Goal: Transaction & Acquisition: Book appointment/travel/reservation

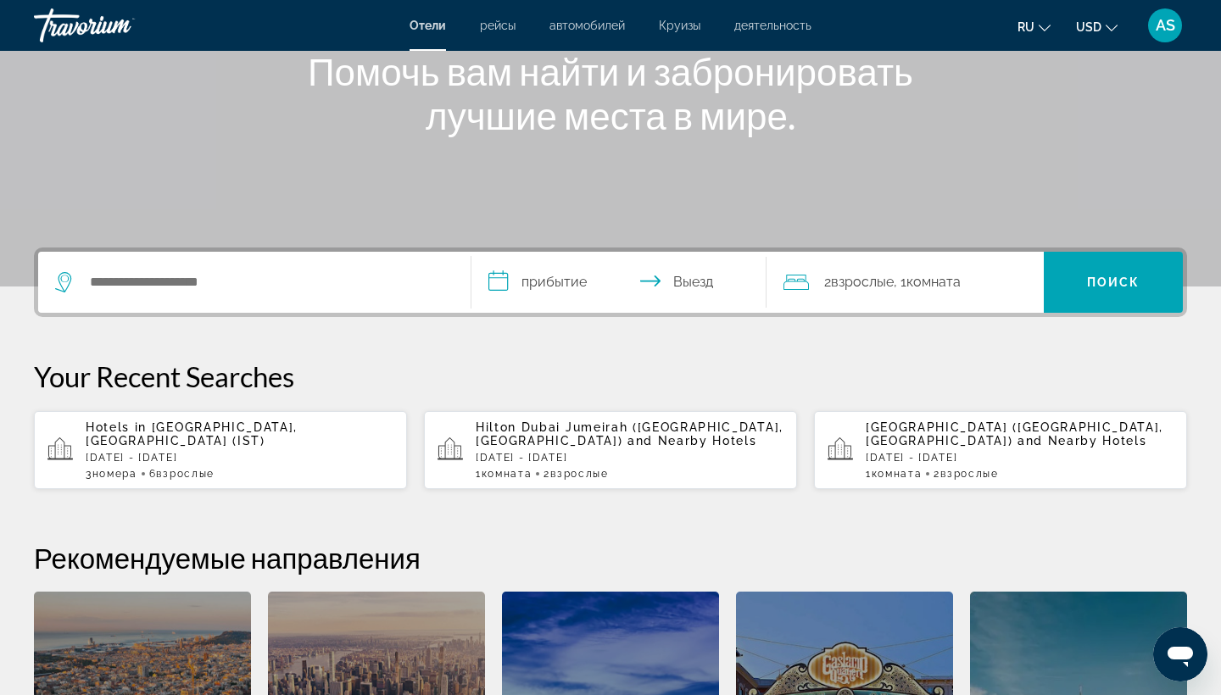
scroll to position [238, 0]
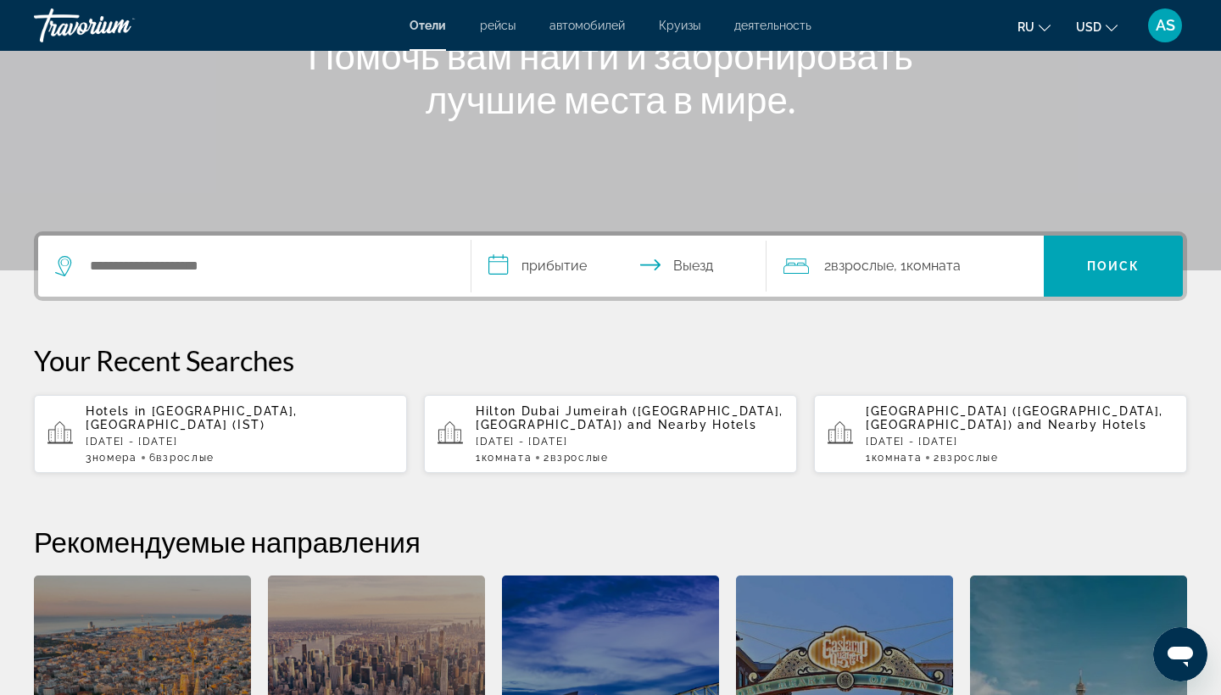
click at [222, 427] on div "Hotels in [GEOGRAPHIC_DATA], [GEOGRAPHIC_DATA] (IST) [DATE] - [DATE] 3 Комната …" at bounding box center [240, 433] width 308 height 59
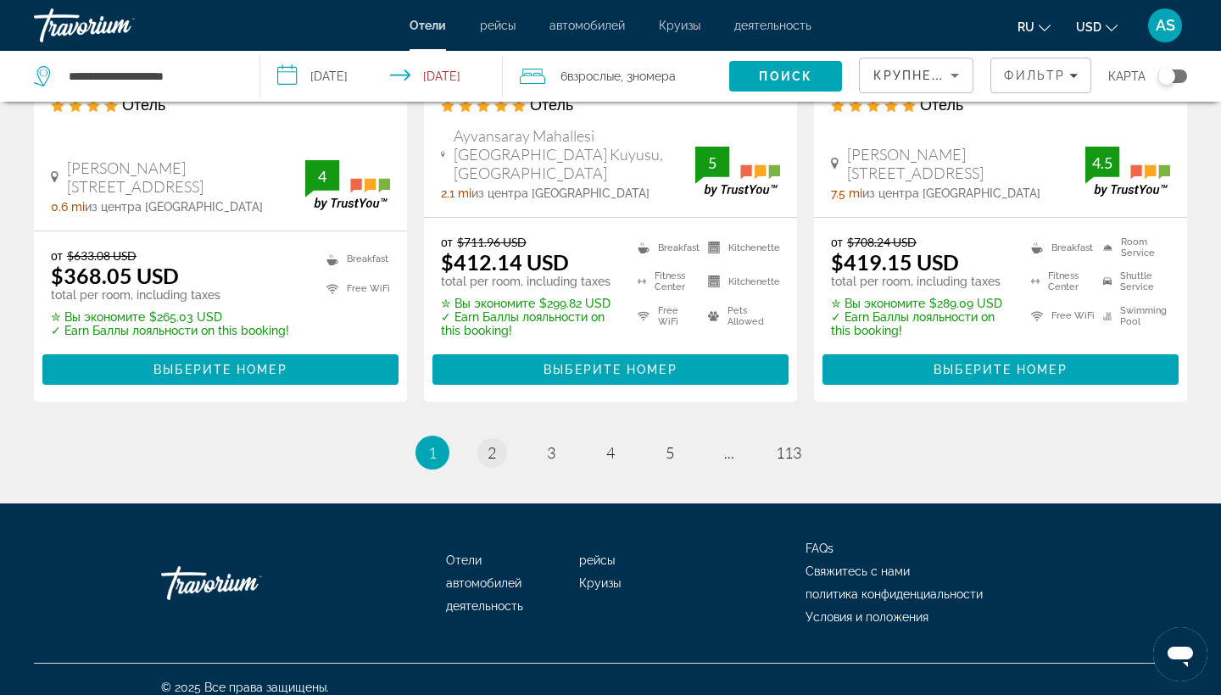
scroll to position [2328, 0]
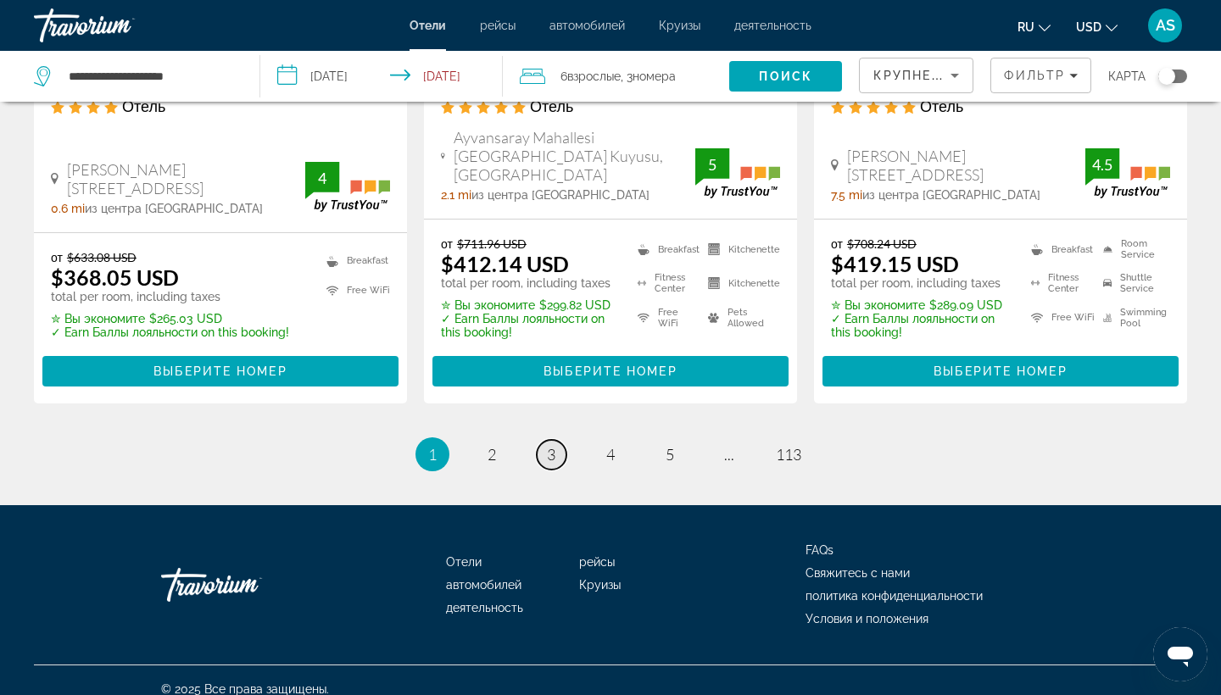
click at [548, 445] on span "3" at bounding box center [551, 454] width 8 height 19
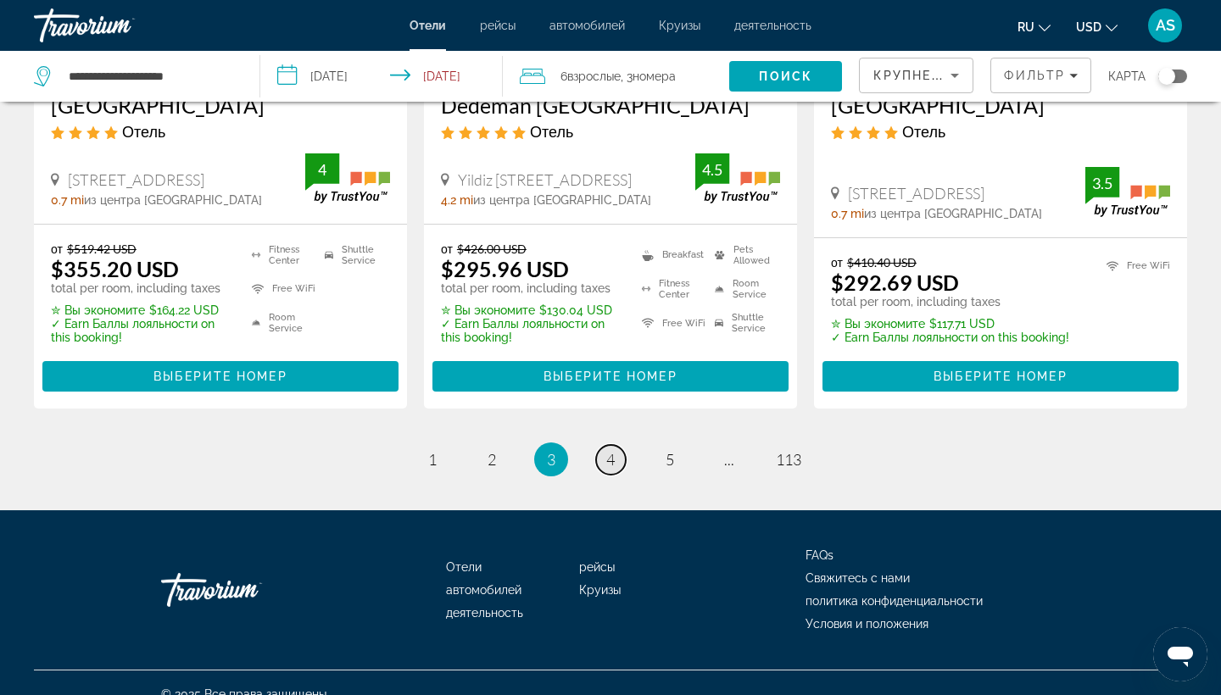
click at [619, 445] on link "page 4" at bounding box center [611, 460] width 30 height 30
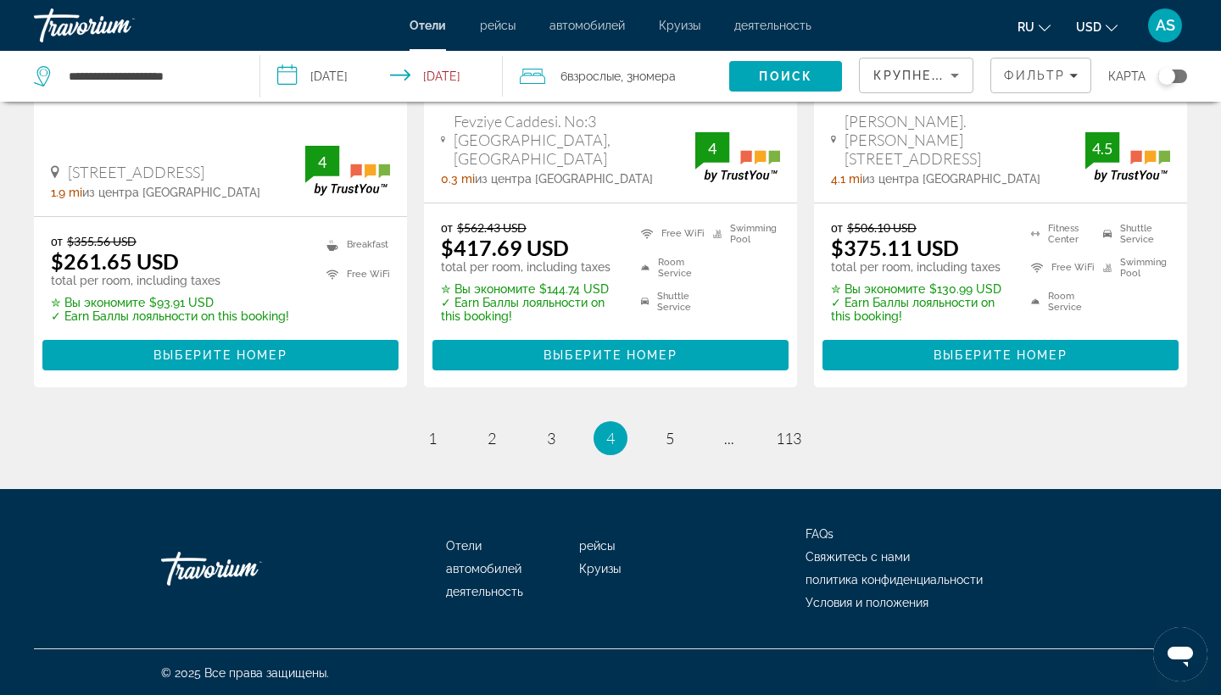
scroll to position [2387, 0]
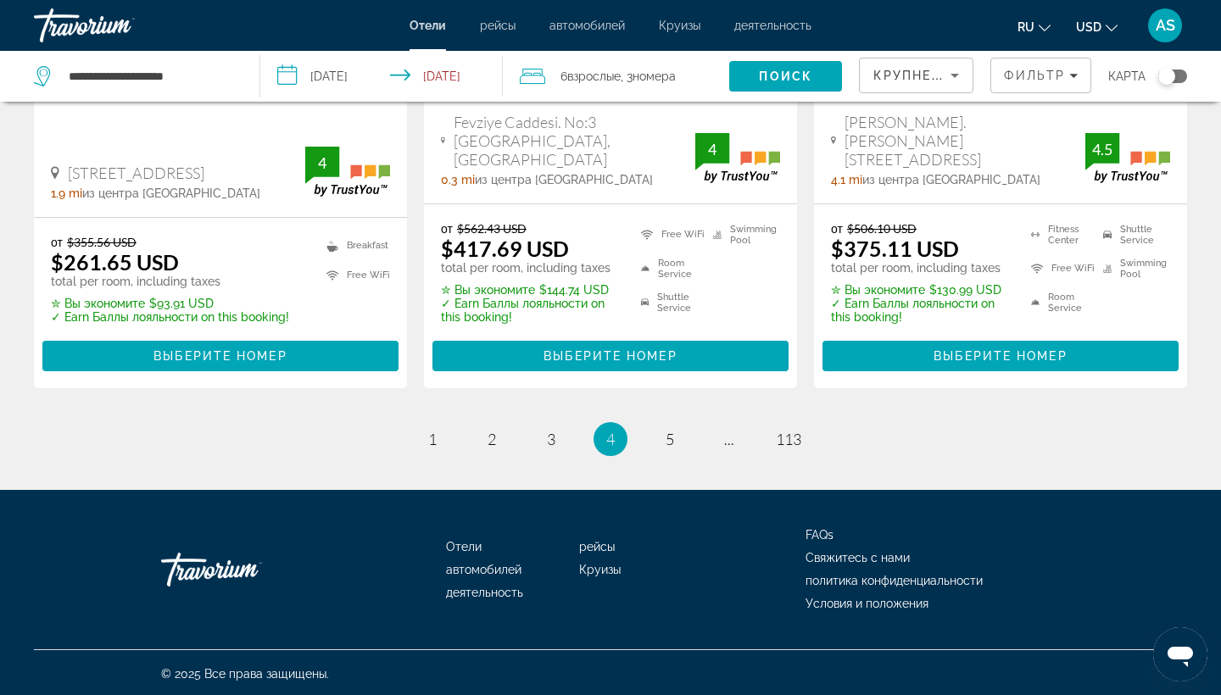
click at [1173, 28] on span "AS" at bounding box center [1164, 25] width 19 height 17
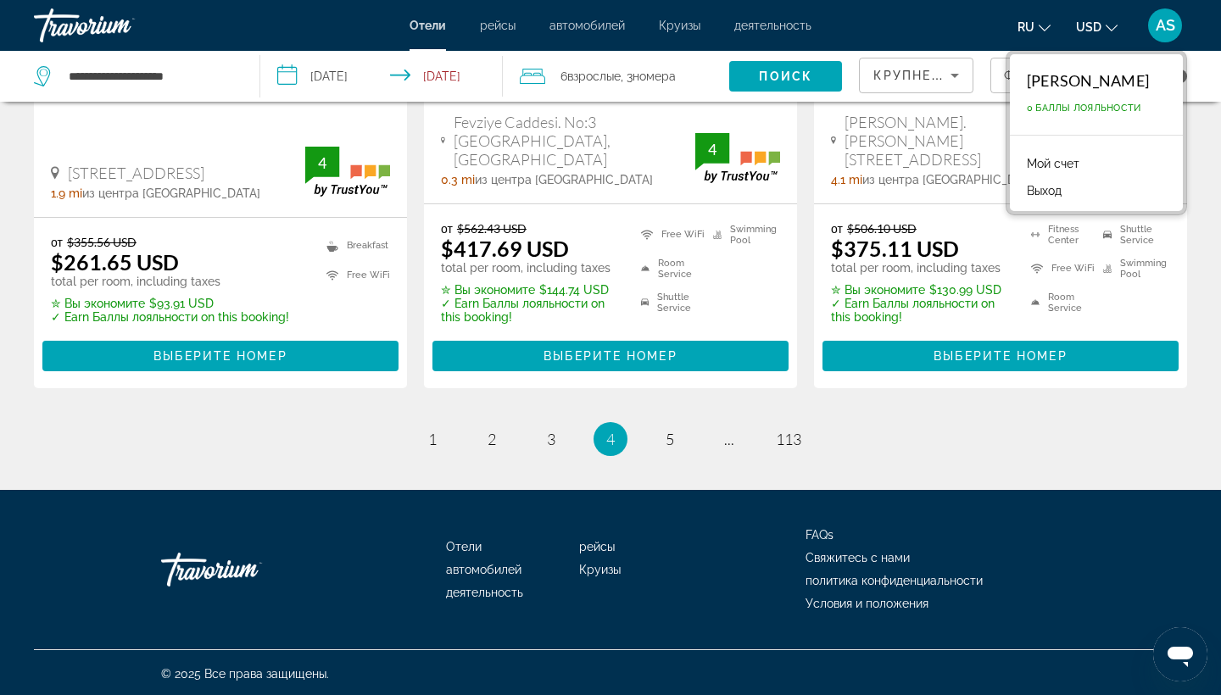
click at [1035, 163] on link "Мой счет" at bounding box center [1053, 164] width 70 height 22
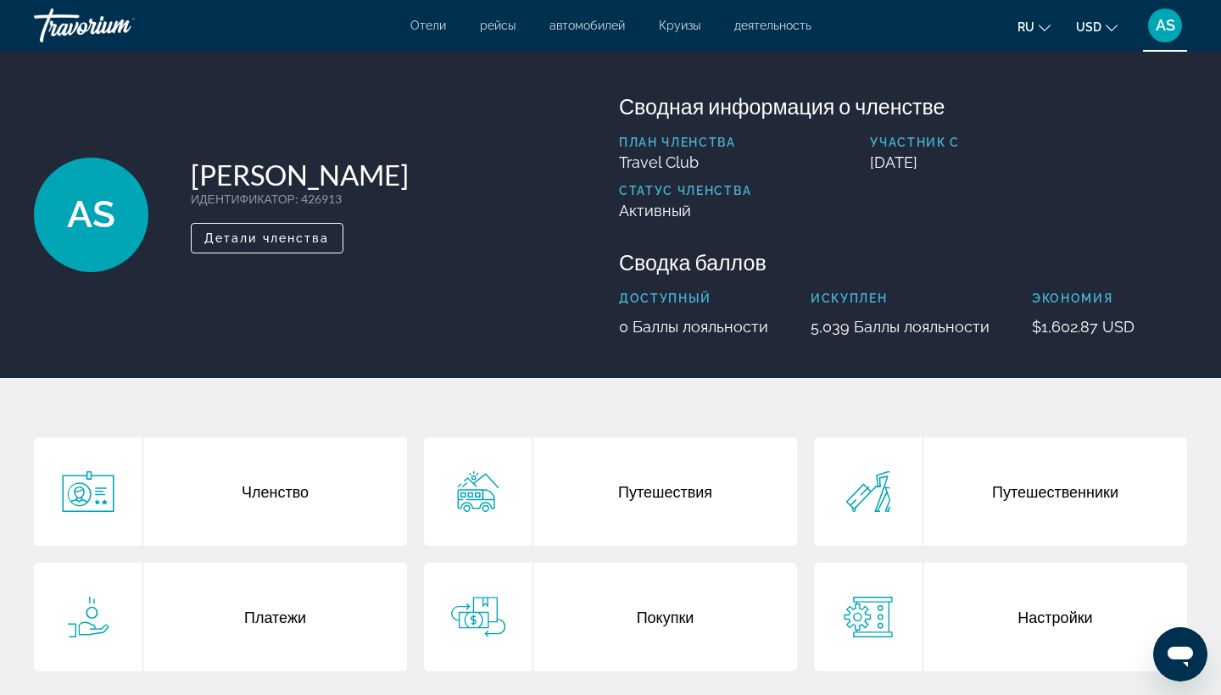
click at [670, 494] on div "Путешествия" at bounding box center [665, 491] width 264 height 109
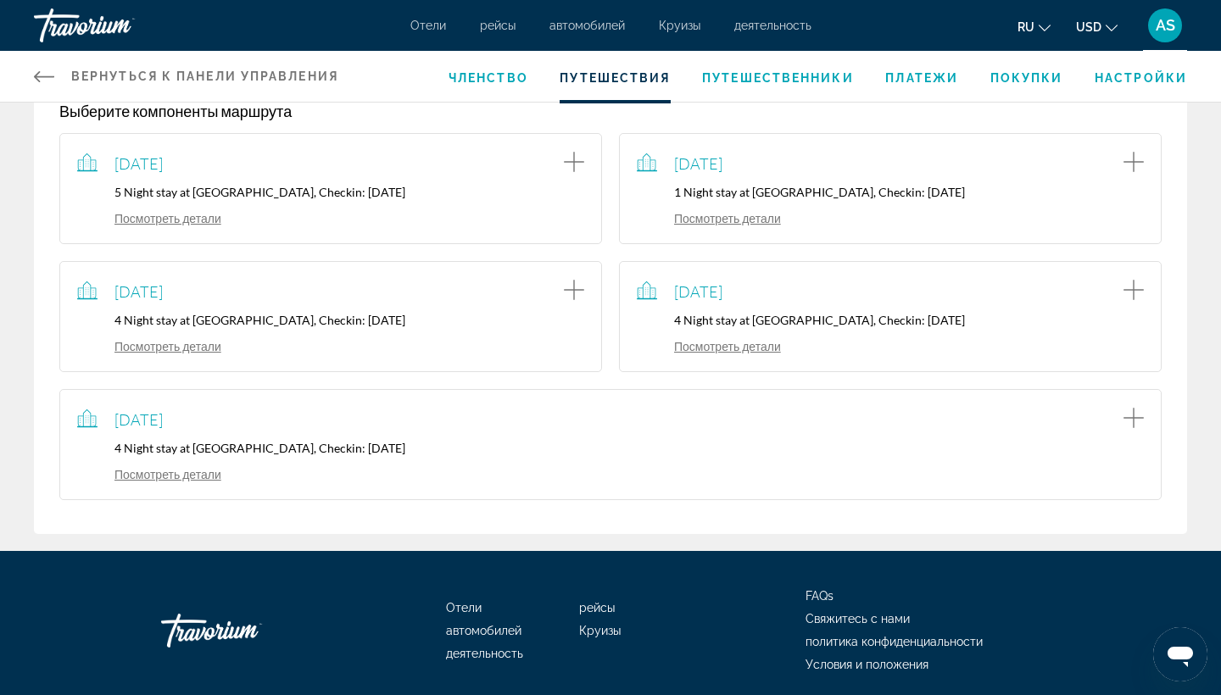
scroll to position [315, 0]
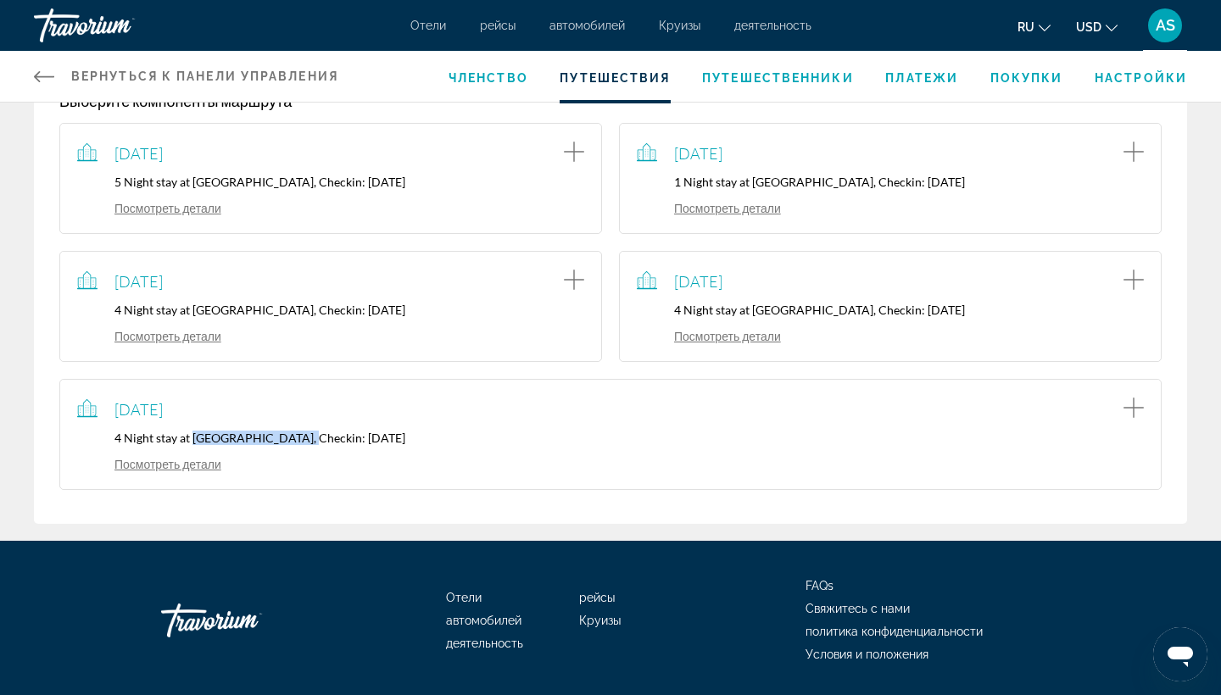
drag, startPoint x: 193, startPoint y: 446, endPoint x: 286, endPoint y: 449, distance: 92.5
click at [286, 445] on p "4 Night stay at [GEOGRAPHIC_DATA], Checkin: [DATE]" at bounding box center [610, 438] width 1066 height 14
copy p "[GEOGRAPHIC_DATA],"
click at [429, 26] on span "Отели" at bounding box center [428, 26] width 36 height 14
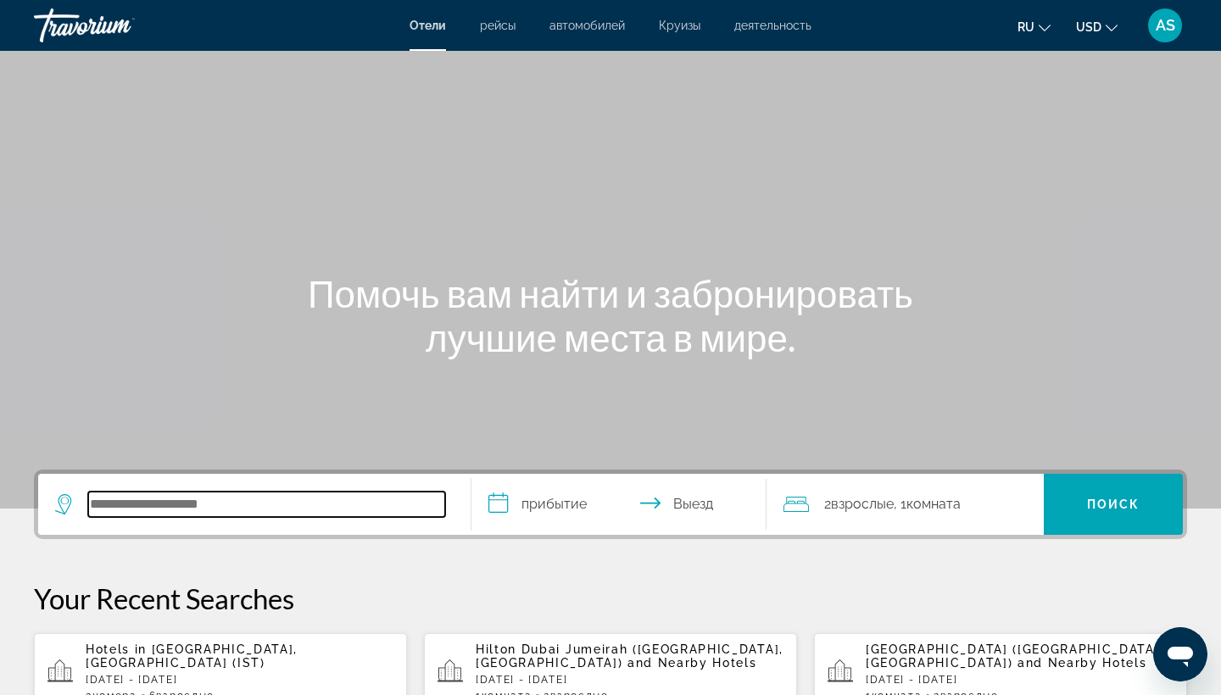
click at [297, 506] on input "Search hotel destination" at bounding box center [266, 504] width 357 height 25
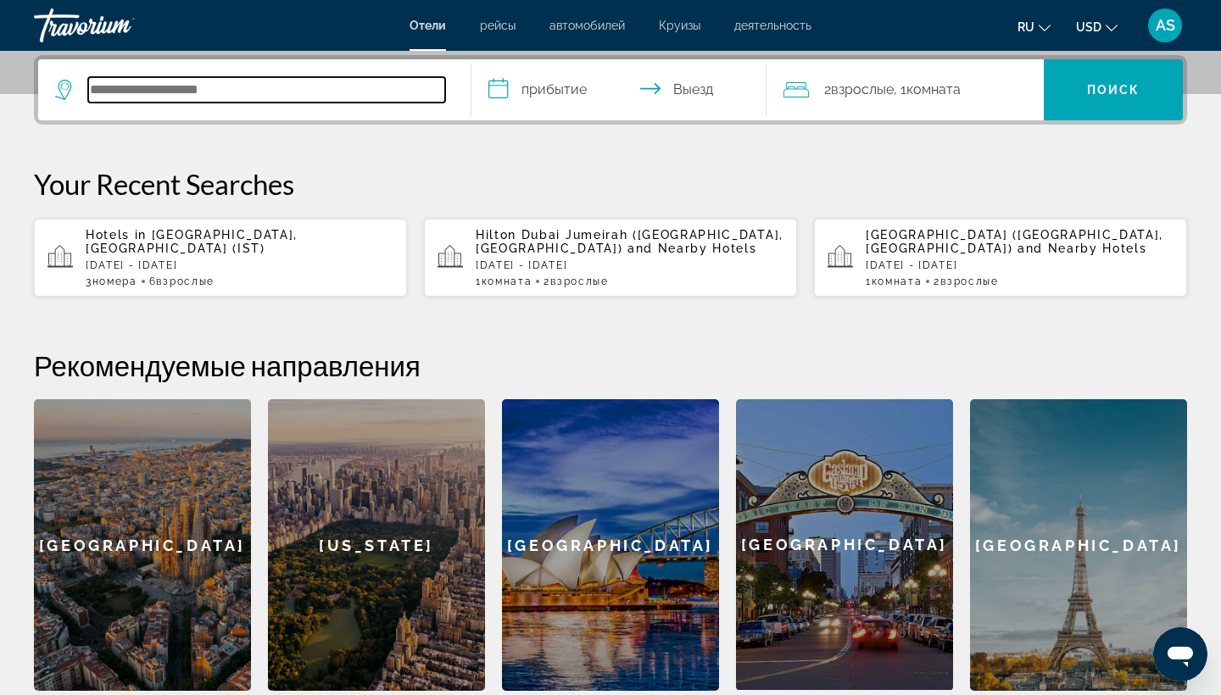
paste input "**********"
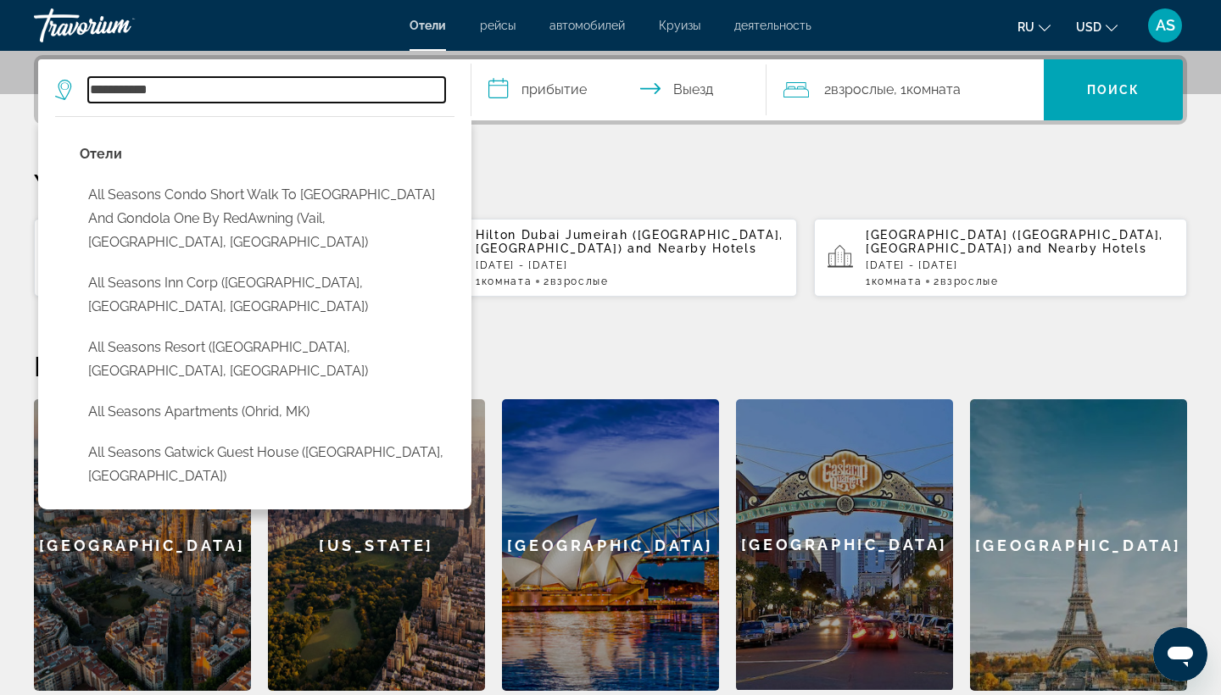
type input "**********"
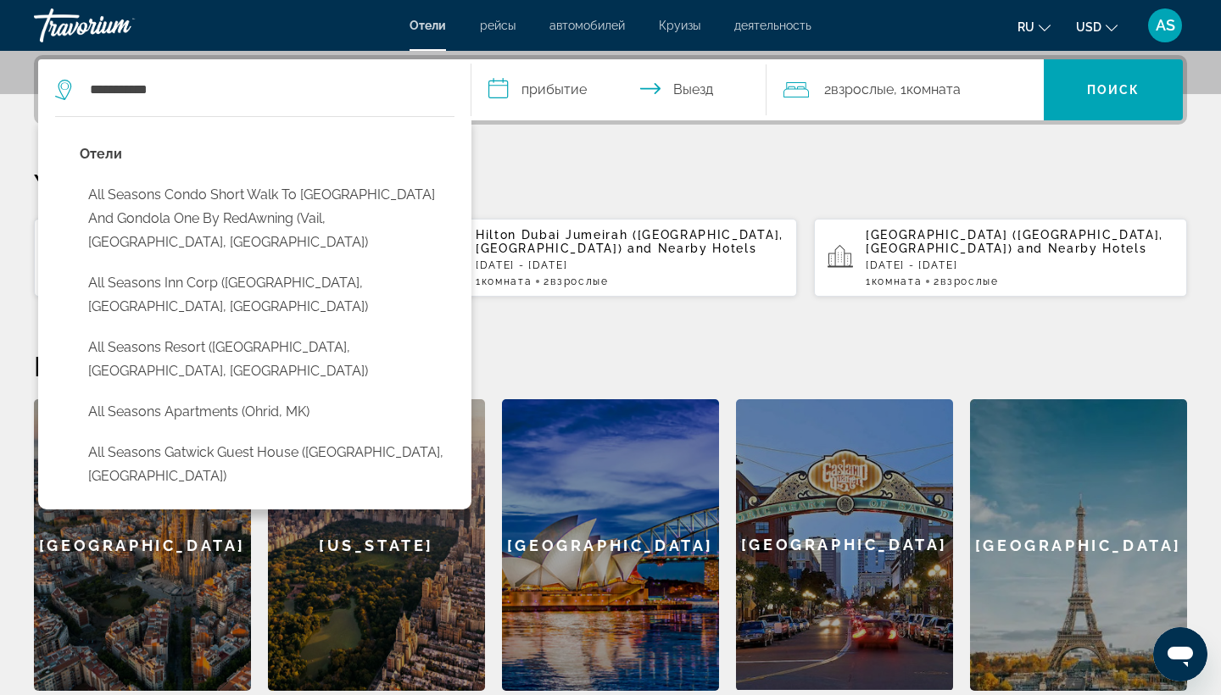
click at [601, 166] on div "**********" at bounding box center [610, 373] width 1221 height 636
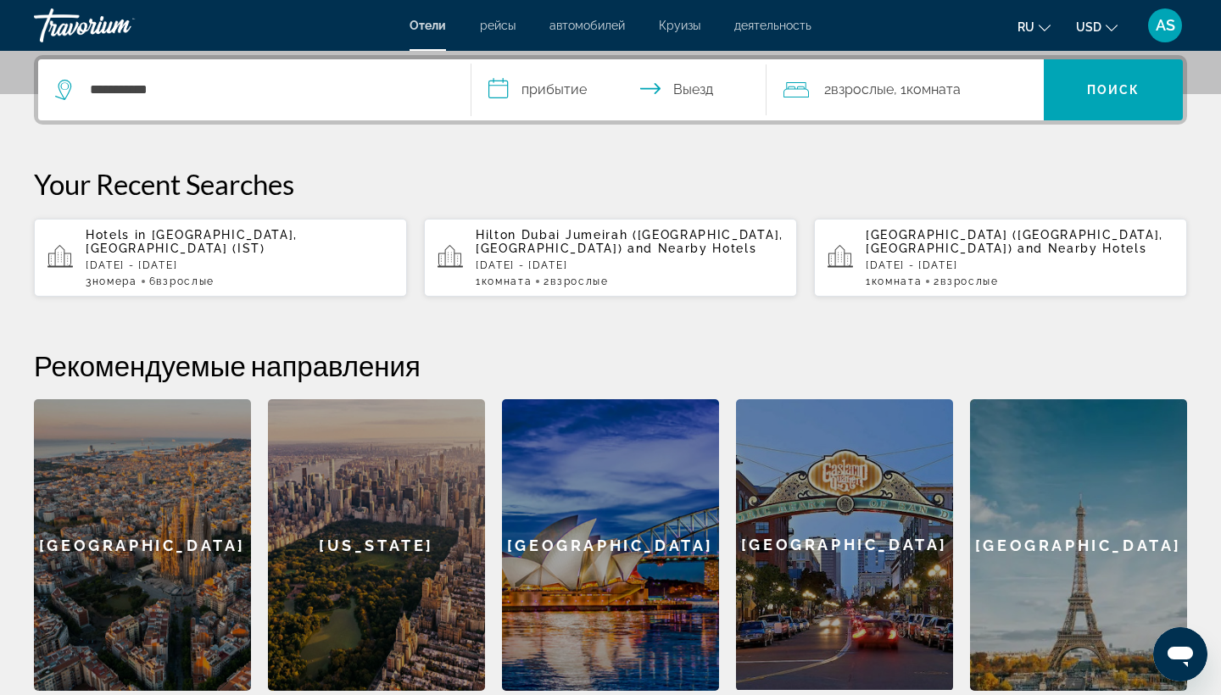
click at [215, 242] on span "[GEOGRAPHIC_DATA], [GEOGRAPHIC_DATA] (IST)" at bounding box center [192, 241] width 212 height 27
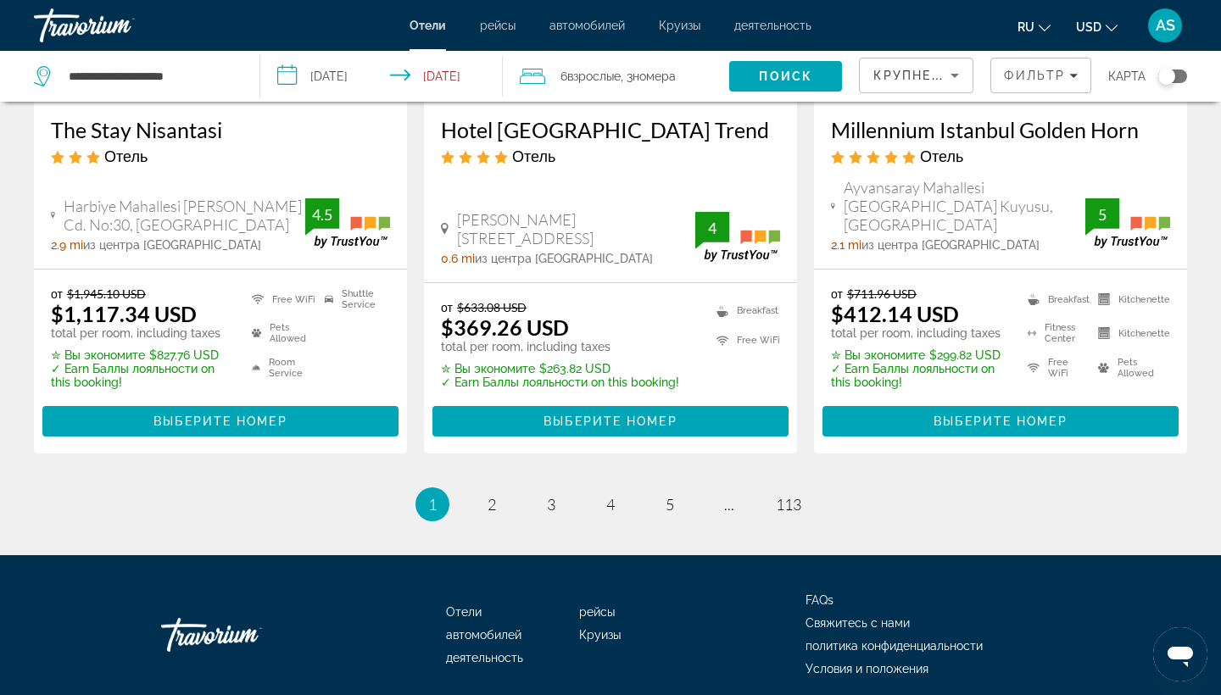
scroll to position [2328, 0]
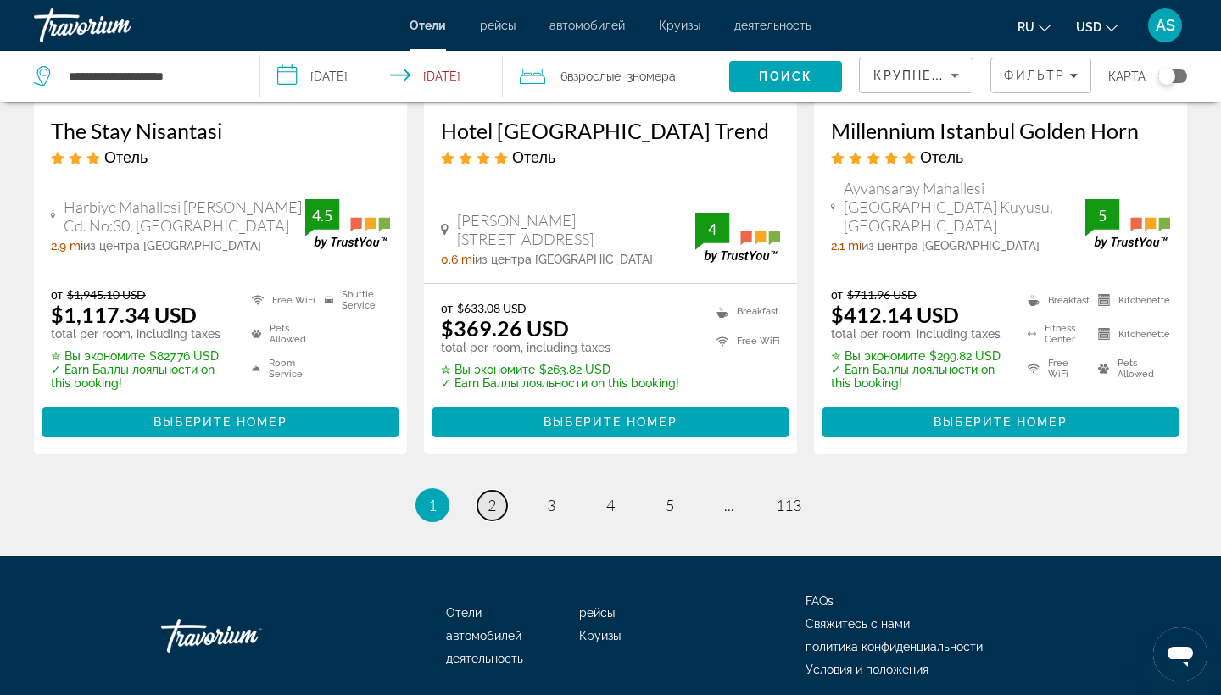
click at [493, 496] on span "2" at bounding box center [491, 505] width 8 height 19
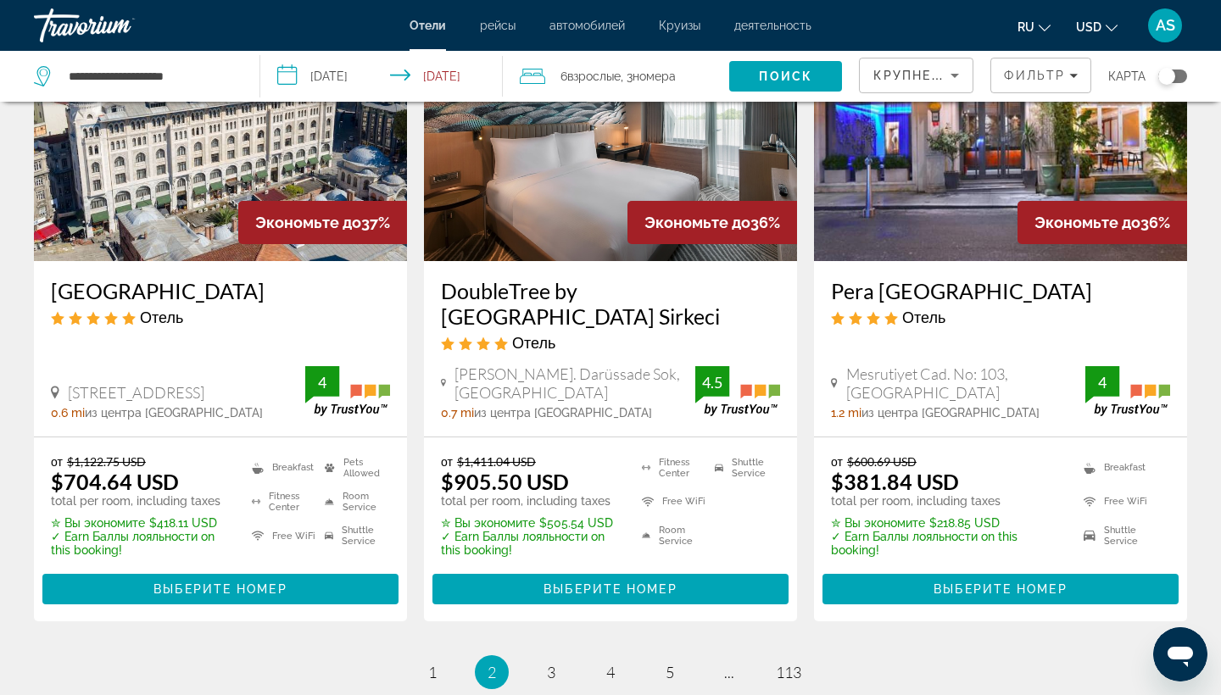
scroll to position [2150, 0]
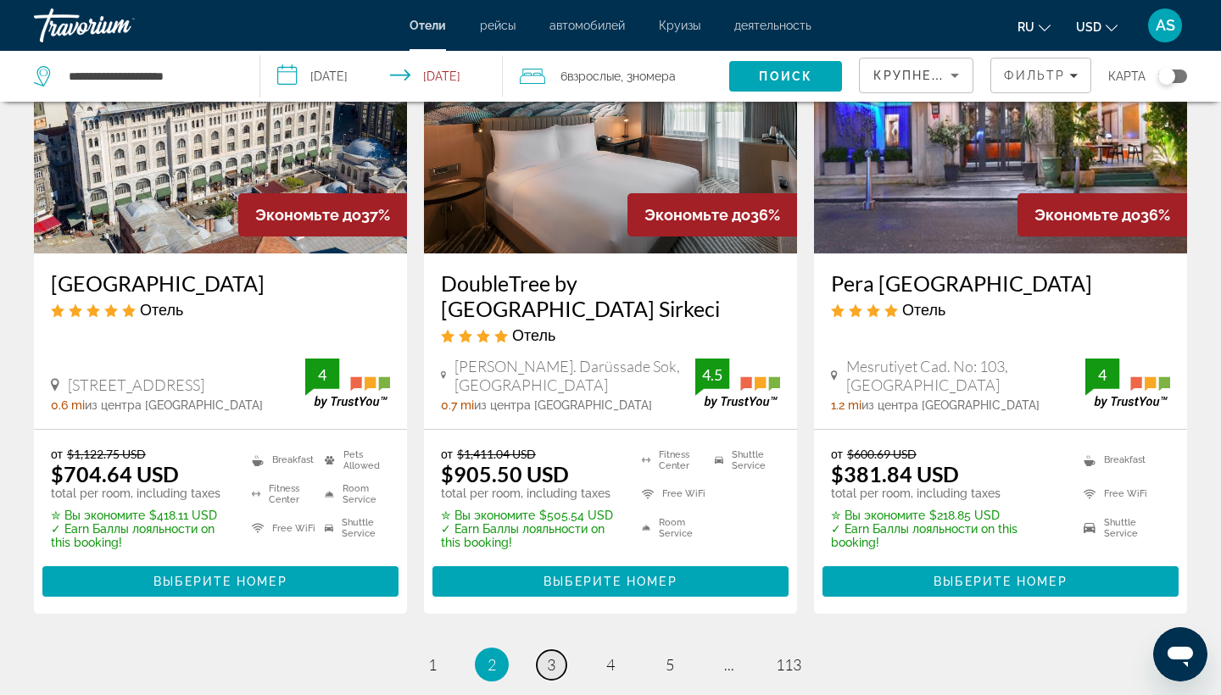
click at [550, 655] on span "3" at bounding box center [551, 664] width 8 height 19
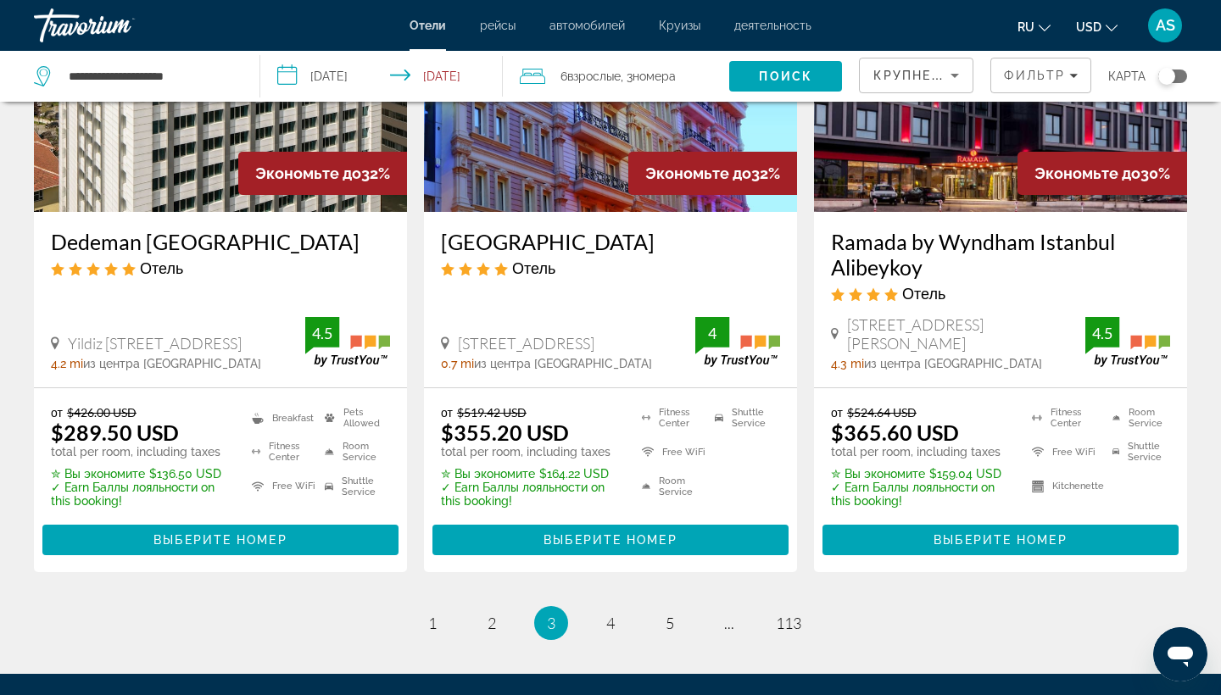
scroll to position [2247, 0]
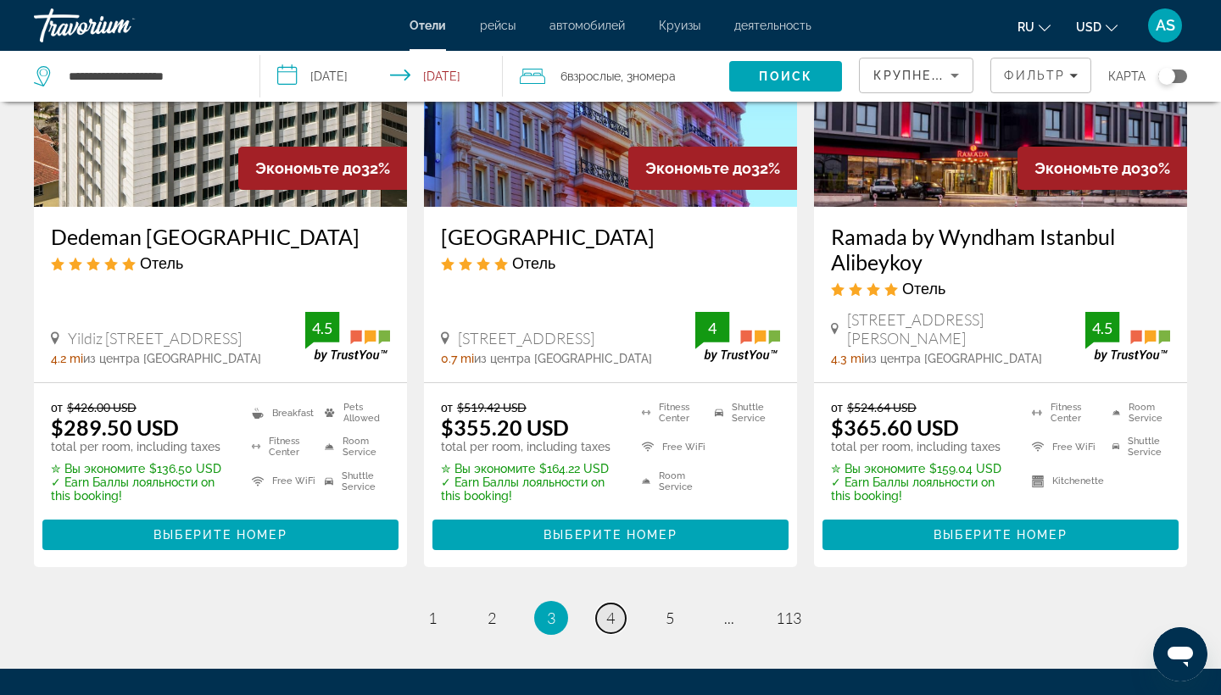
click at [607, 609] on span "4" at bounding box center [610, 618] width 8 height 19
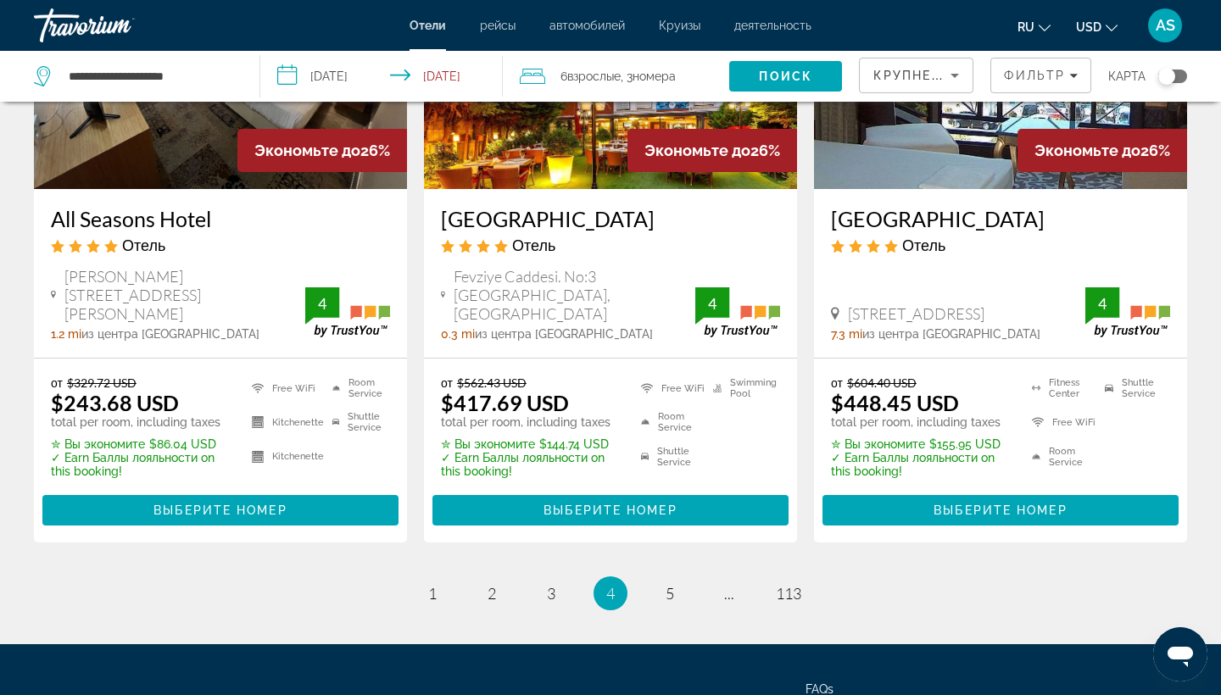
scroll to position [2213, 0]
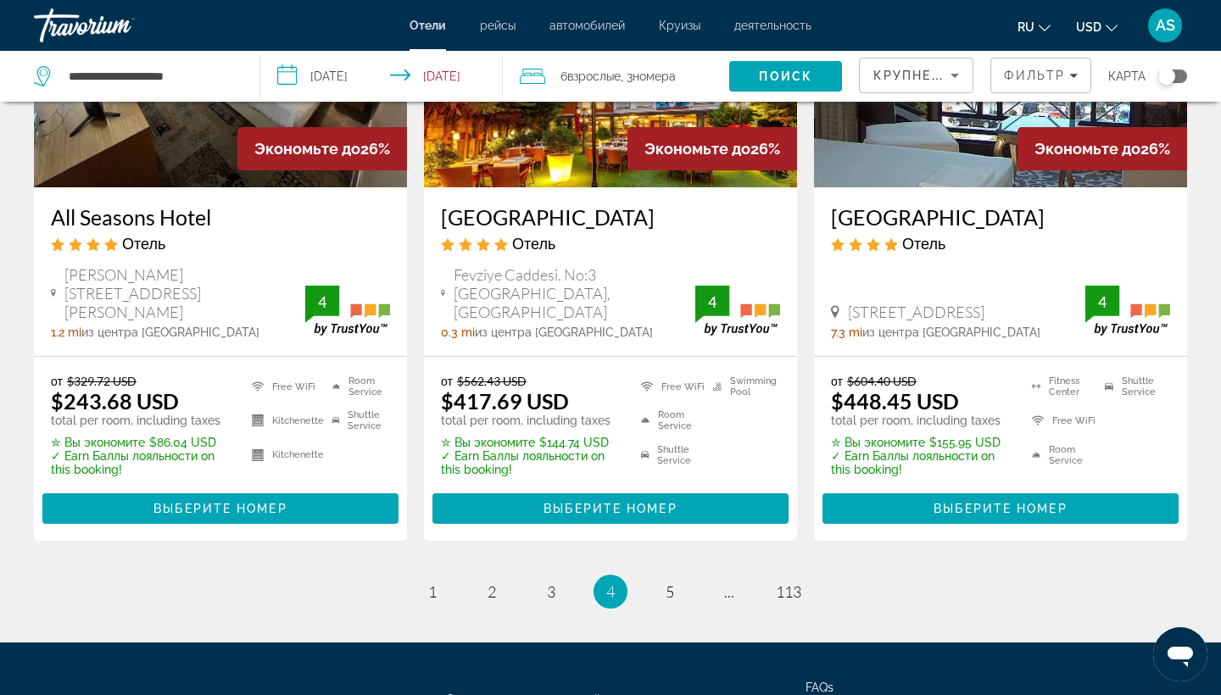
click at [176, 578] on ul "4 / 113 page 1 page 2 page 3 You're on page 4 page 5 page ... page 113" at bounding box center [610, 592] width 1153 height 34
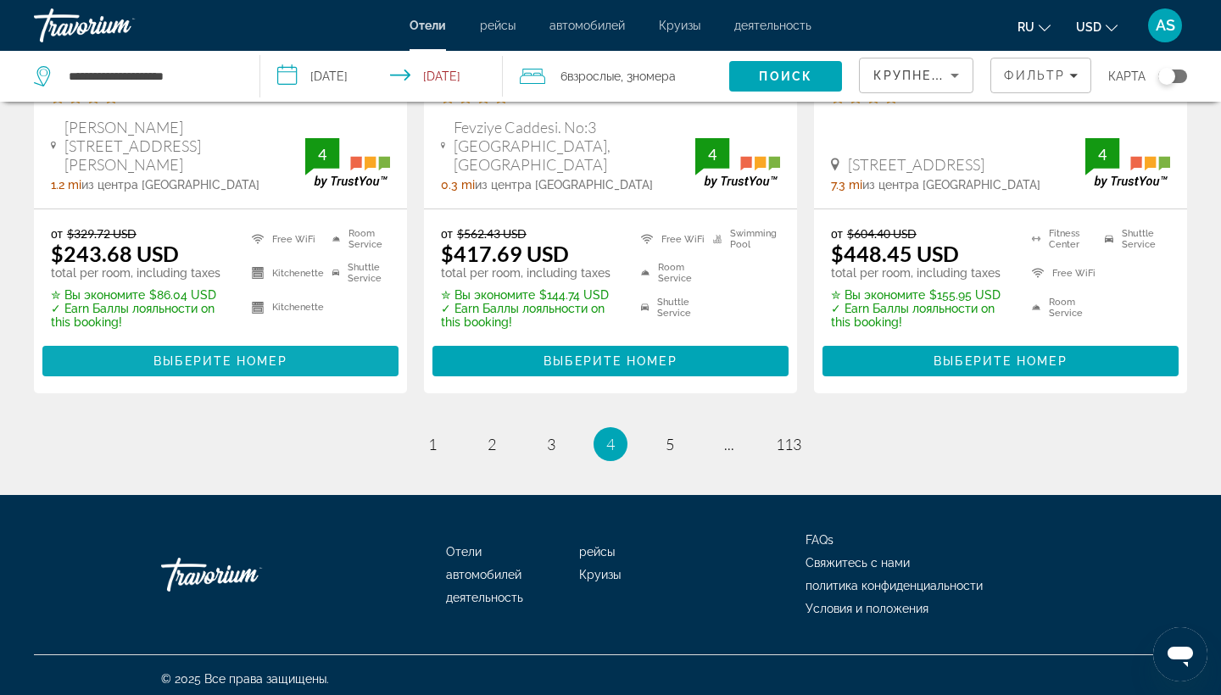
scroll to position [2362, 0]
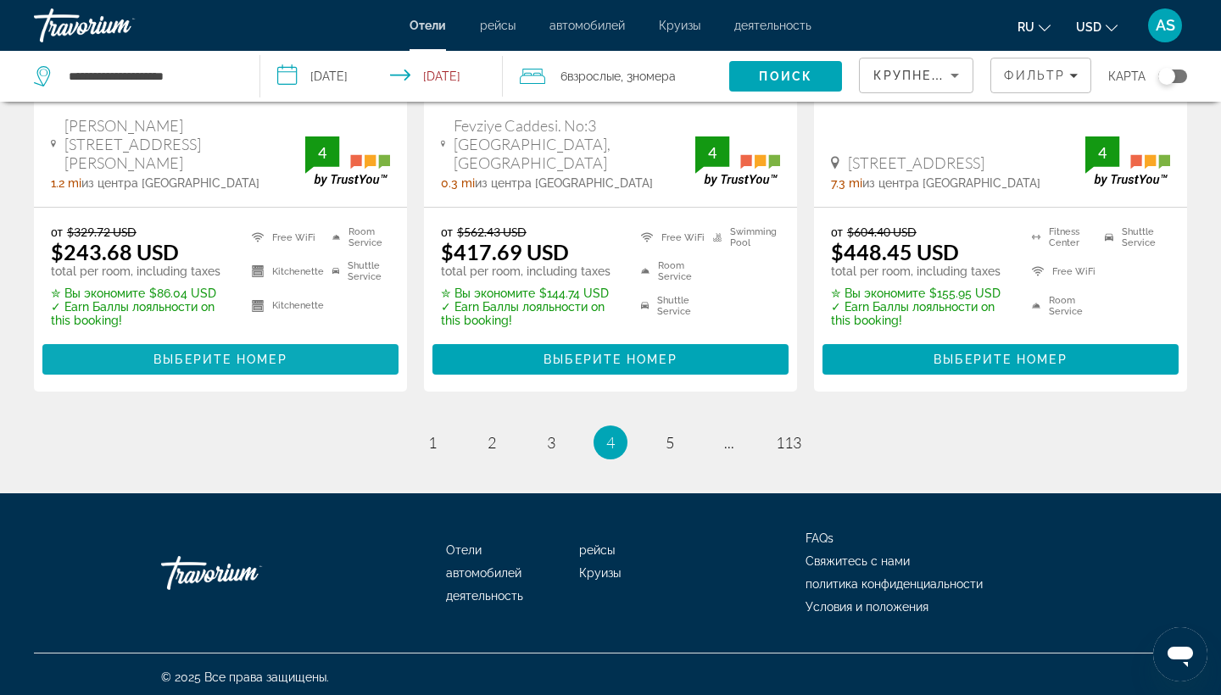
click at [225, 357] on span "Выберите номер" at bounding box center [219, 360] width 133 height 14
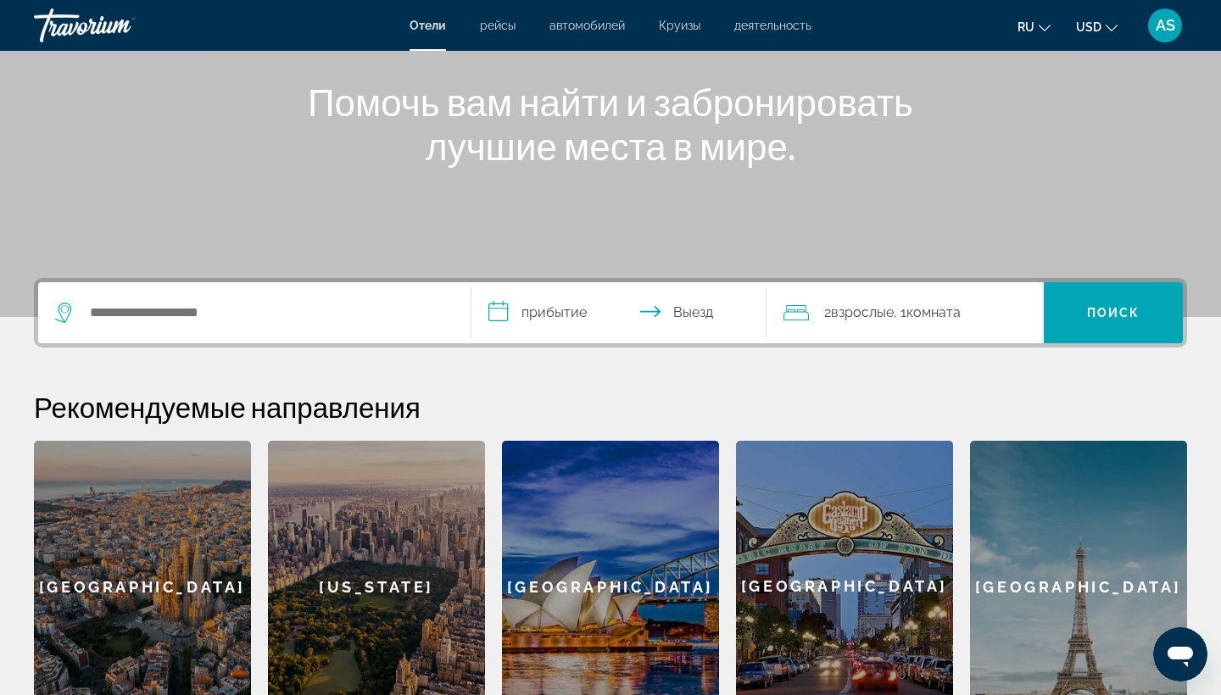
scroll to position [172, 0]
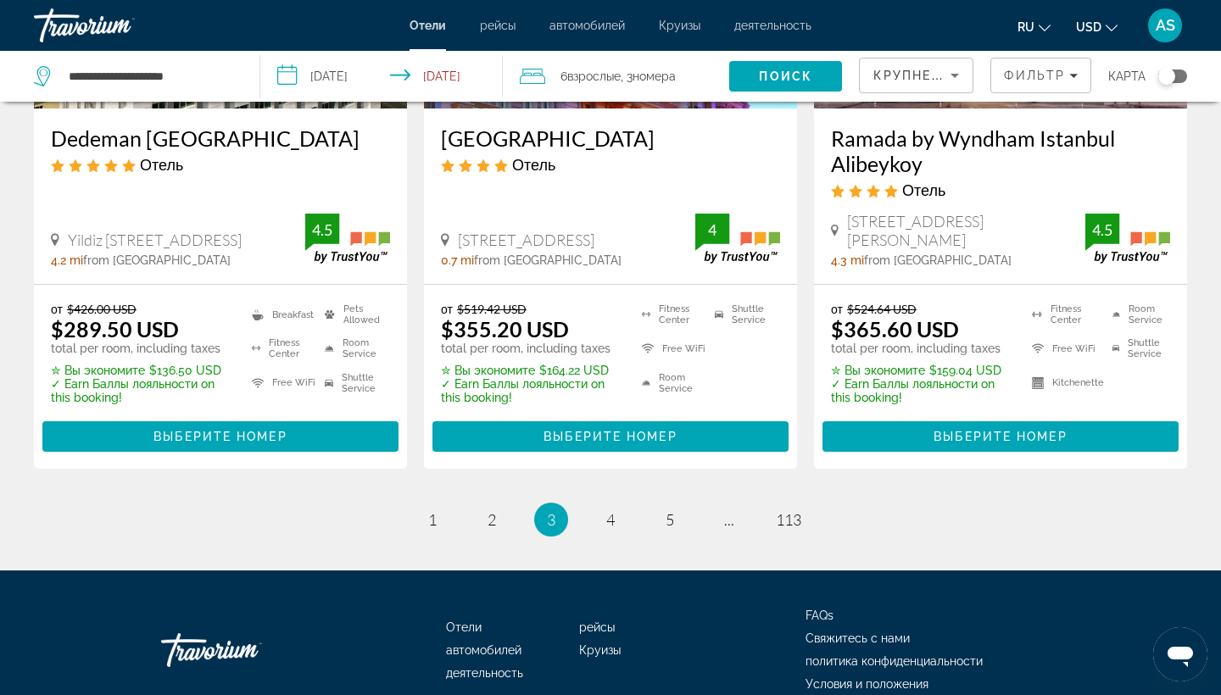
scroll to position [2346, 0]
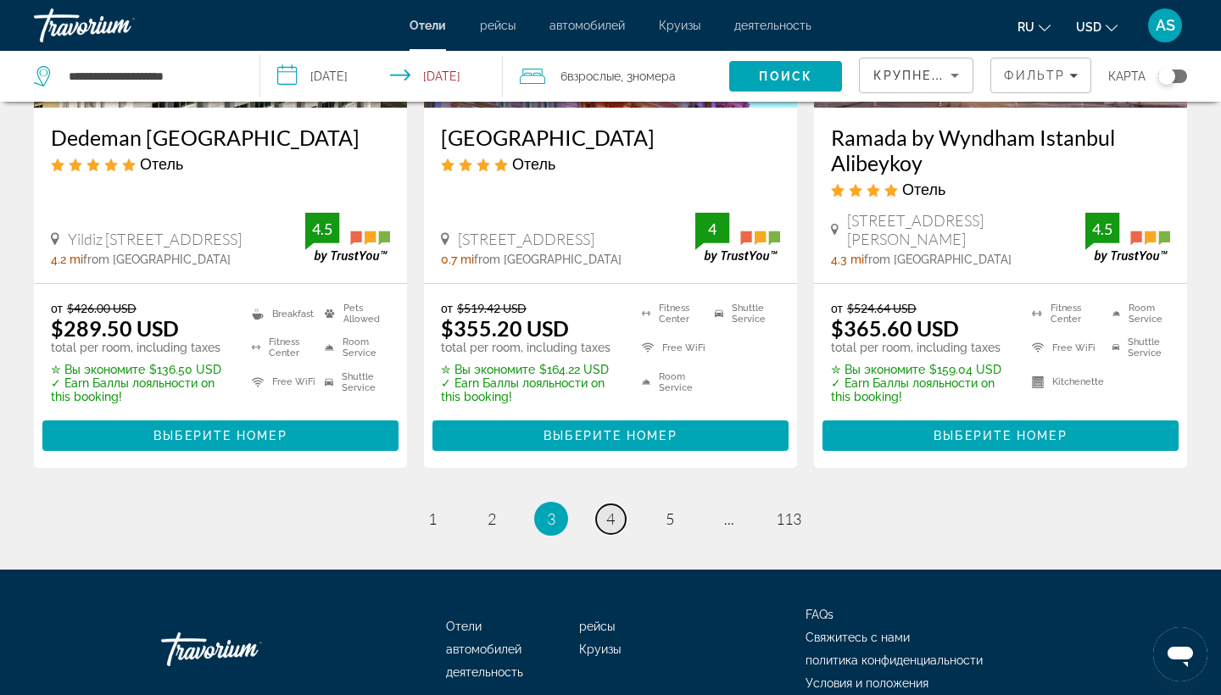
click at [615, 509] on span "4" at bounding box center [610, 518] width 8 height 19
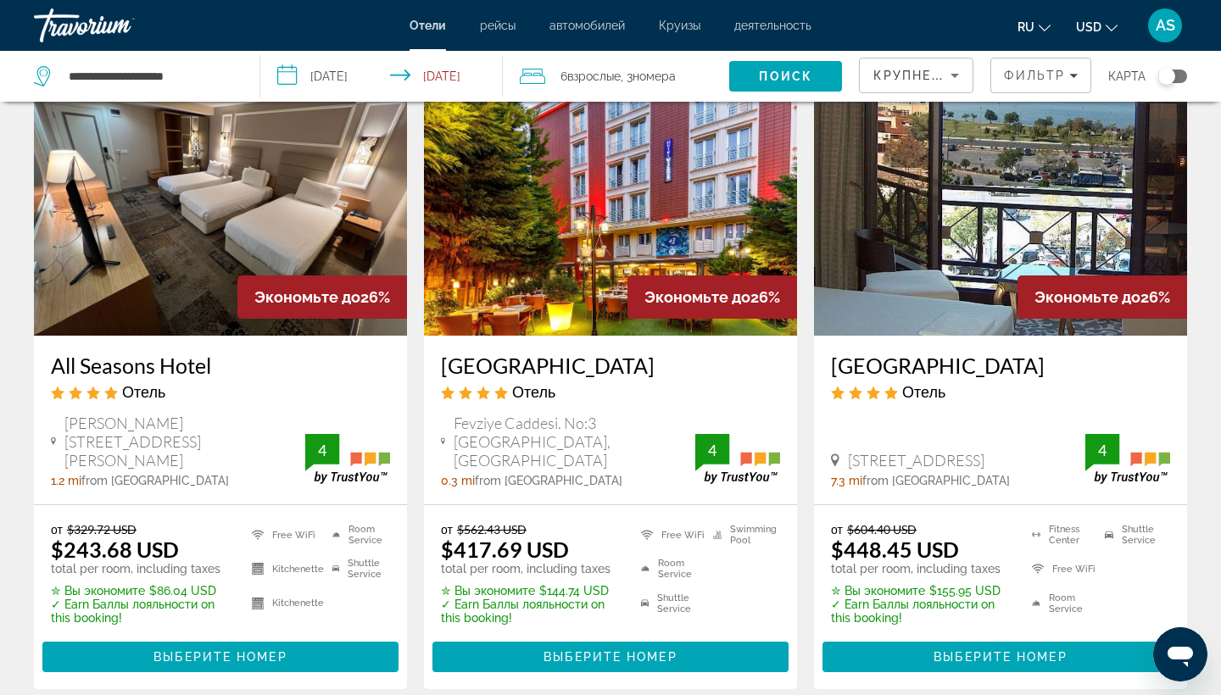
scroll to position [2109, 0]
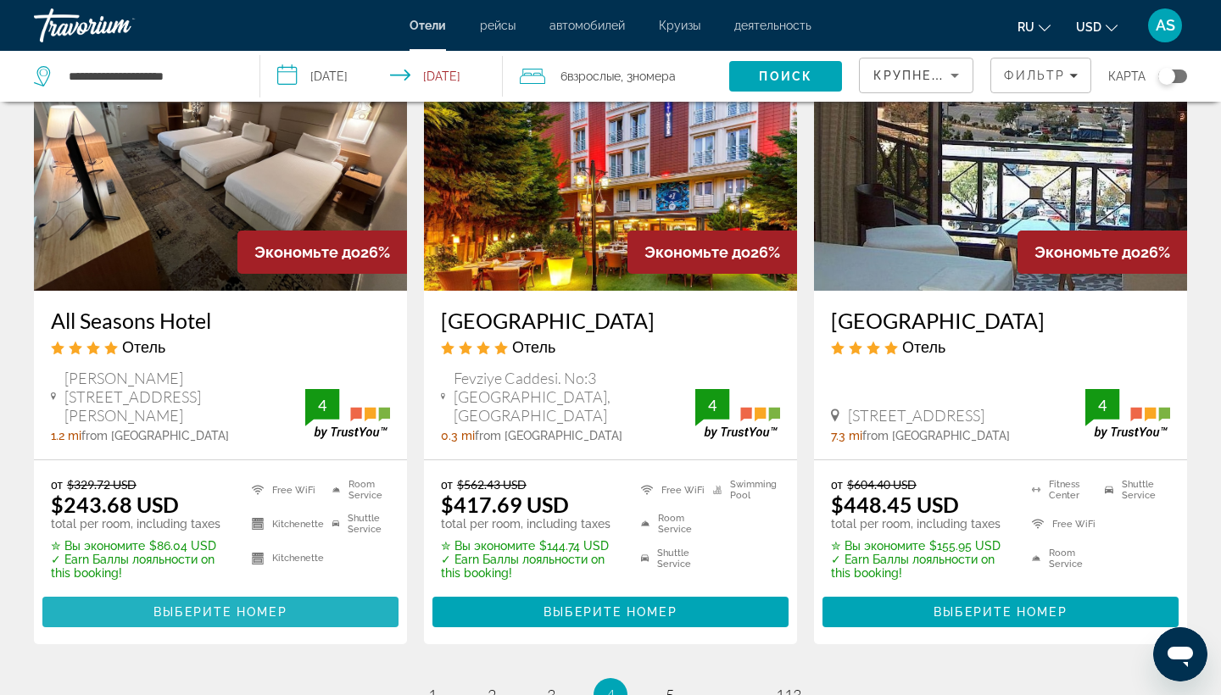
click at [211, 605] on span "Выберите номер" at bounding box center [219, 612] width 133 height 14
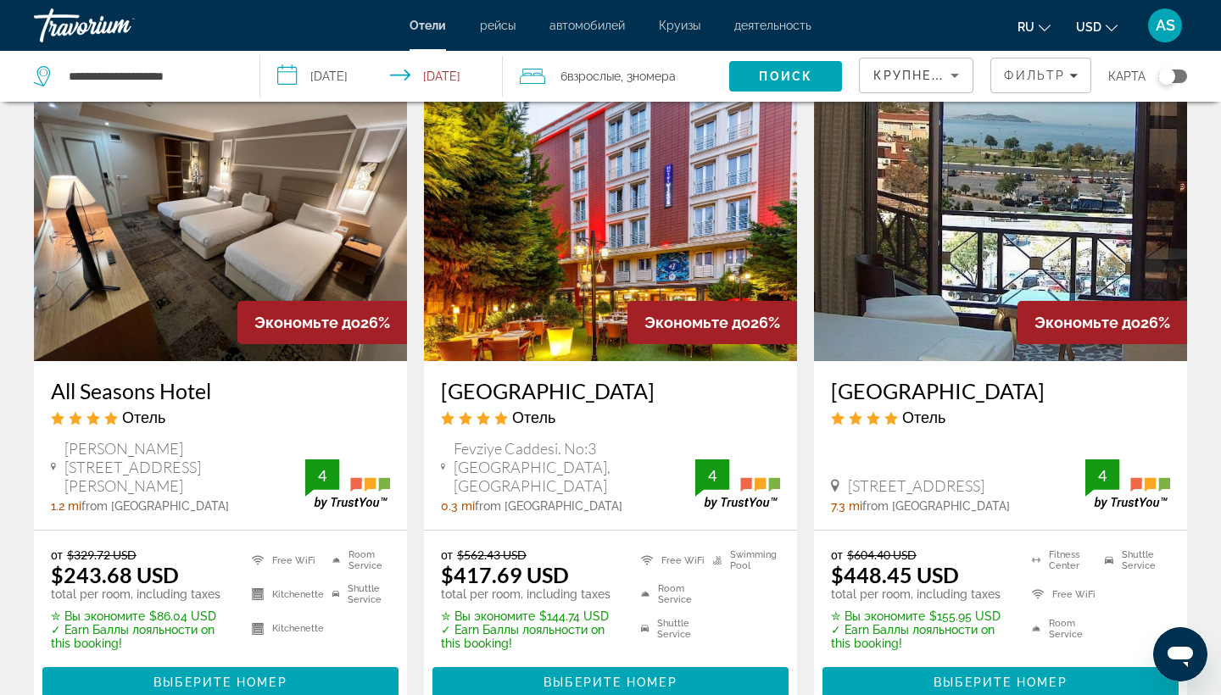
scroll to position [2041, 0]
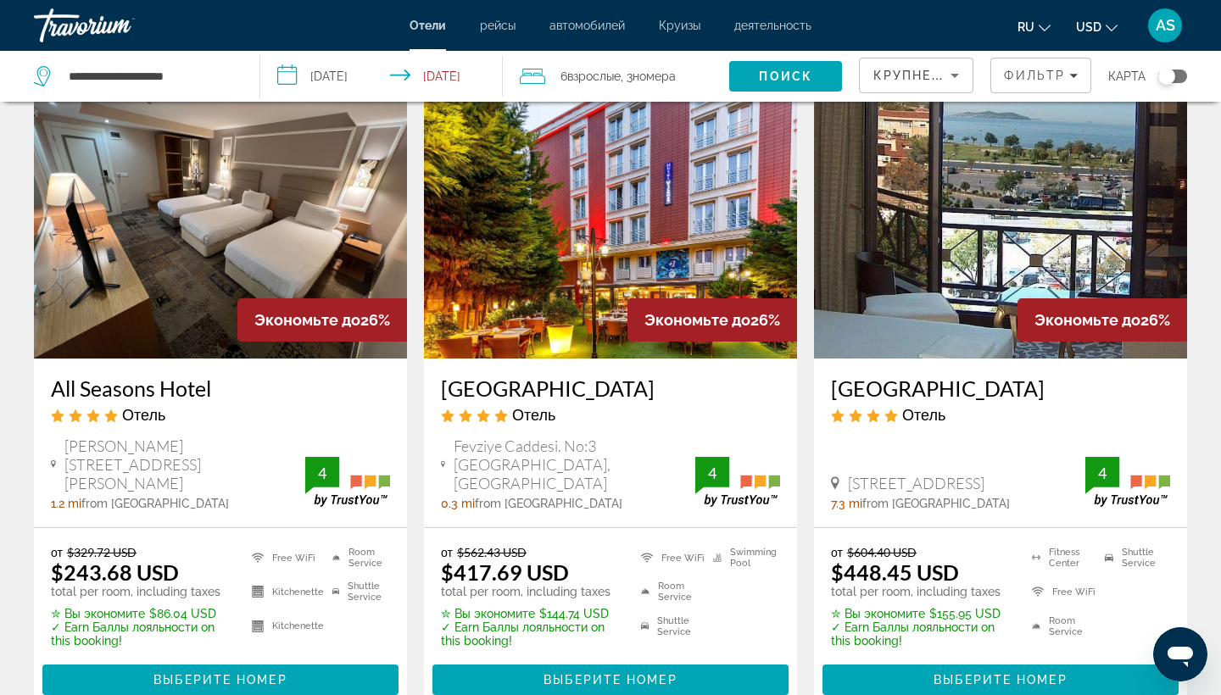
click at [157, 268] on img "Main content" at bounding box center [220, 222] width 373 height 271
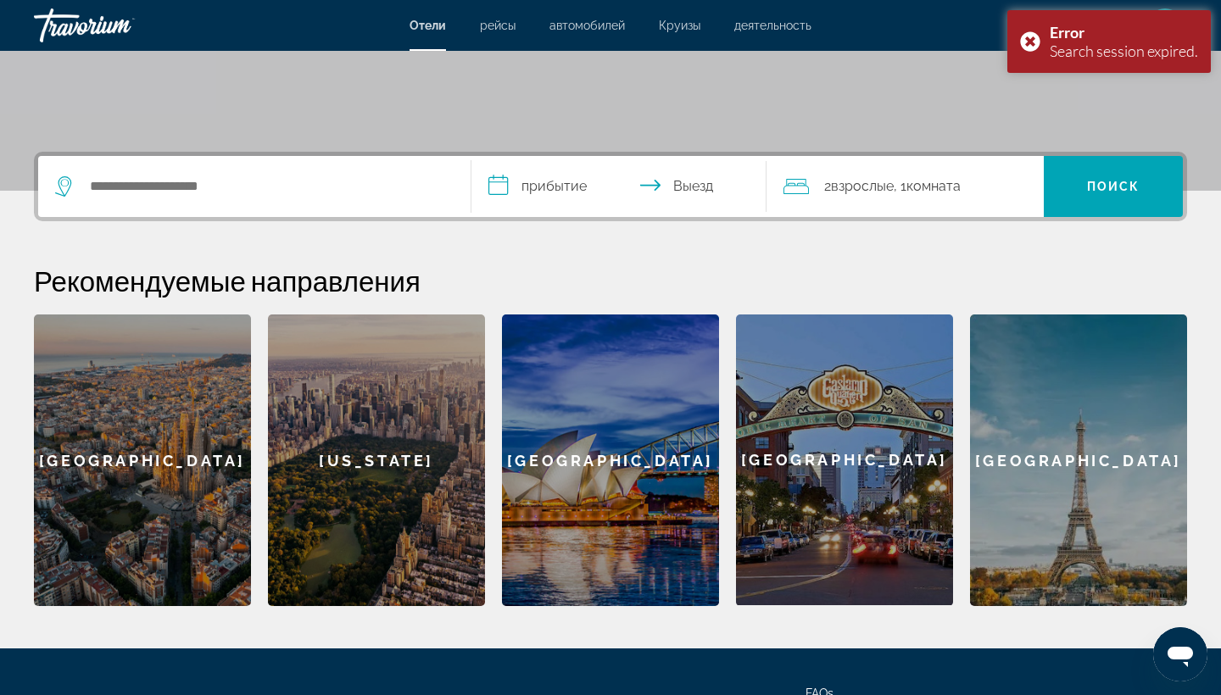
scroll to position [298, 0]
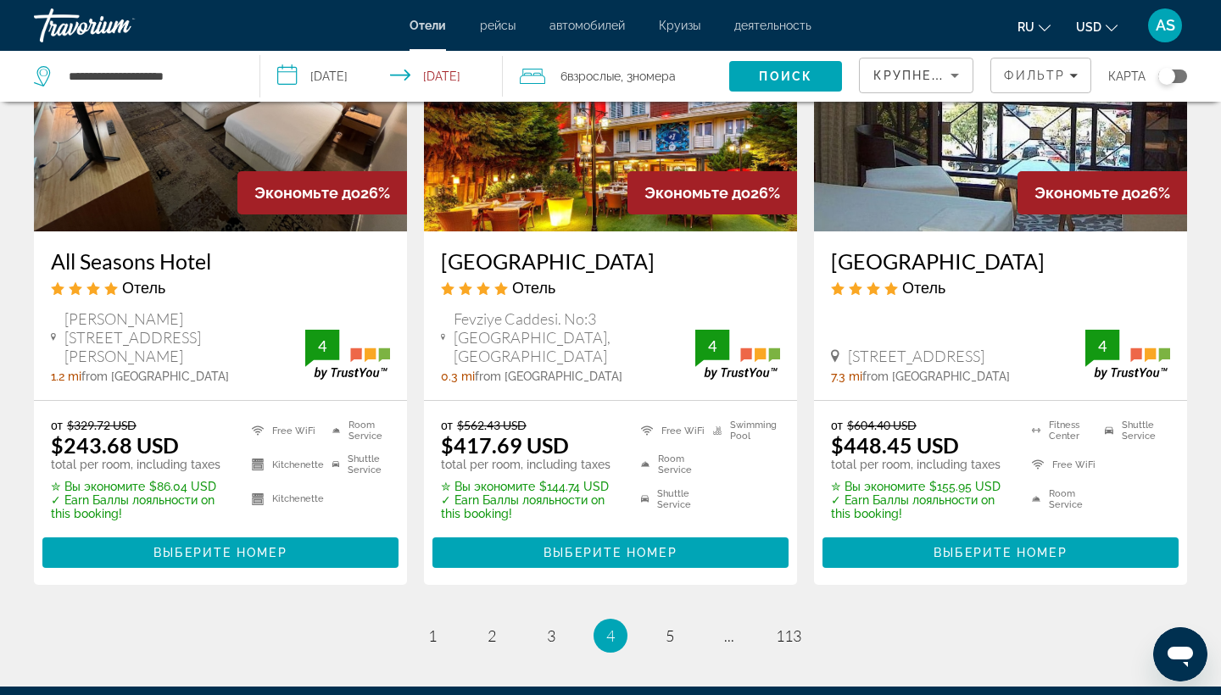
scroll to position [2174, 0]
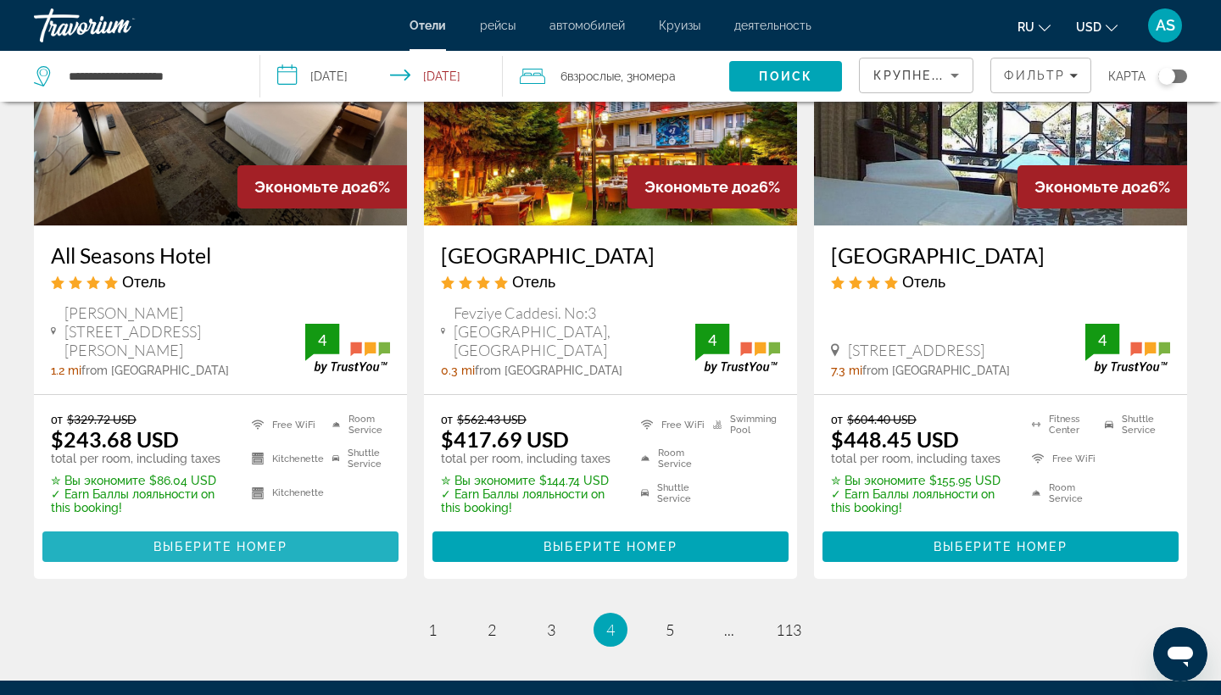
click at [242, 544] on span "Выберите номер" at bounding box center [219, 547] width 133 height 14
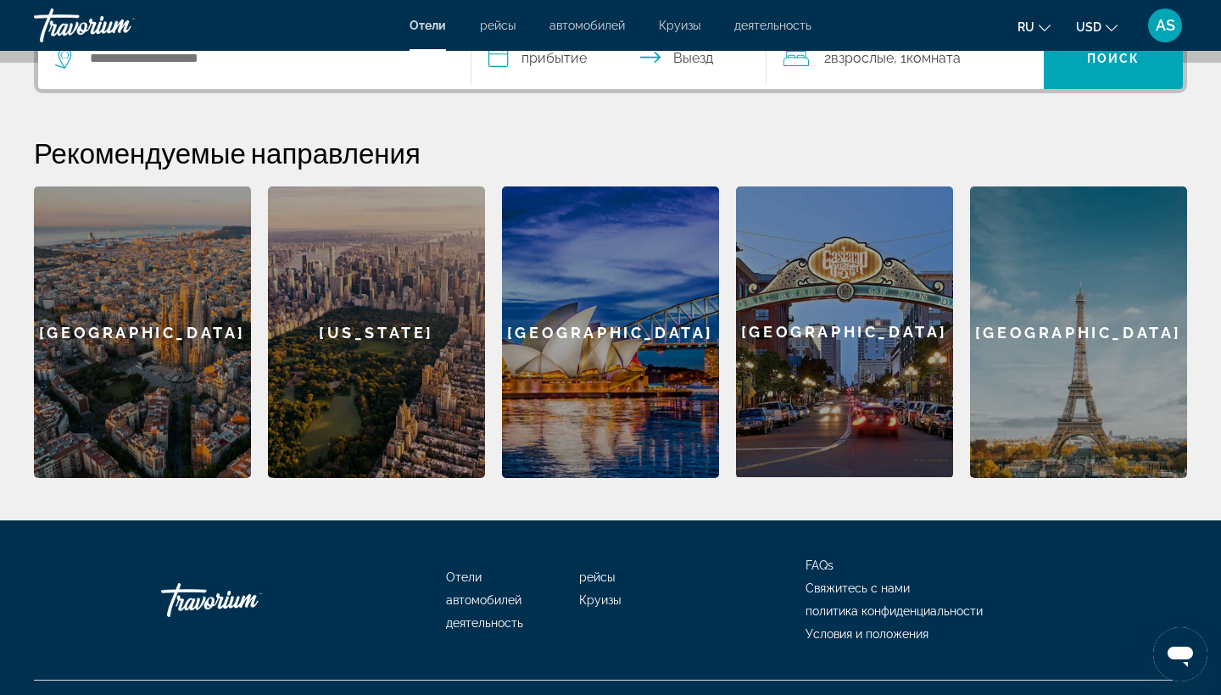
scroll to position [479, 0]
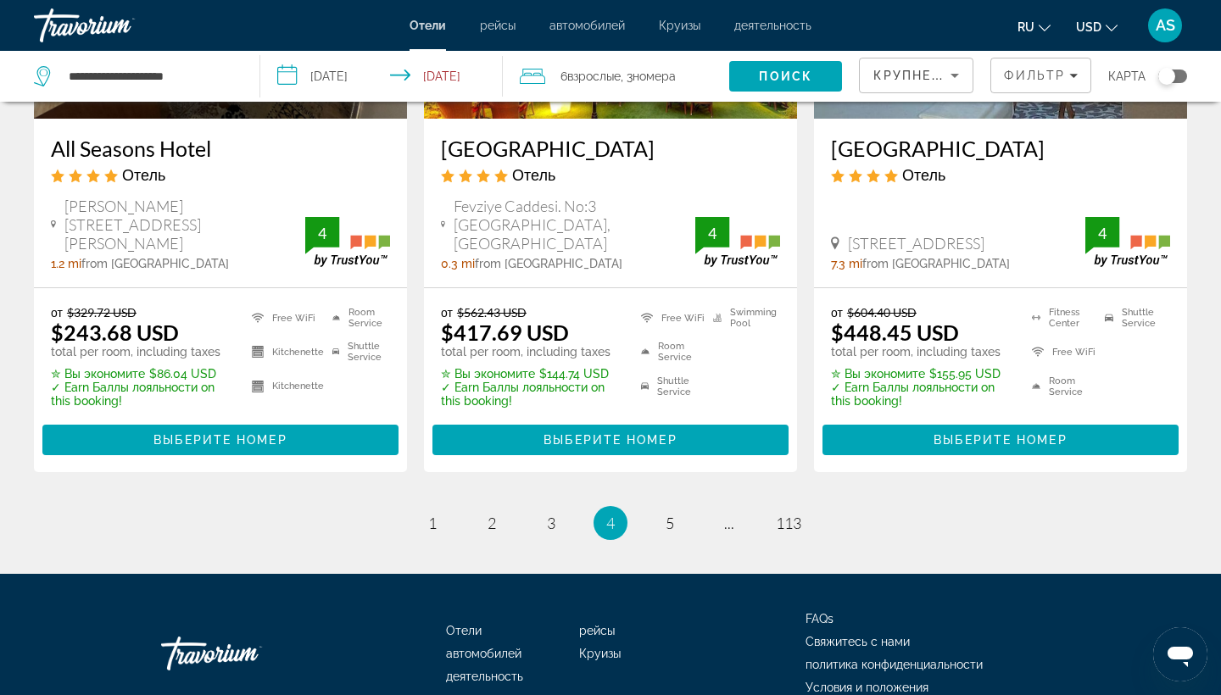
scroll to position [2296, 0]
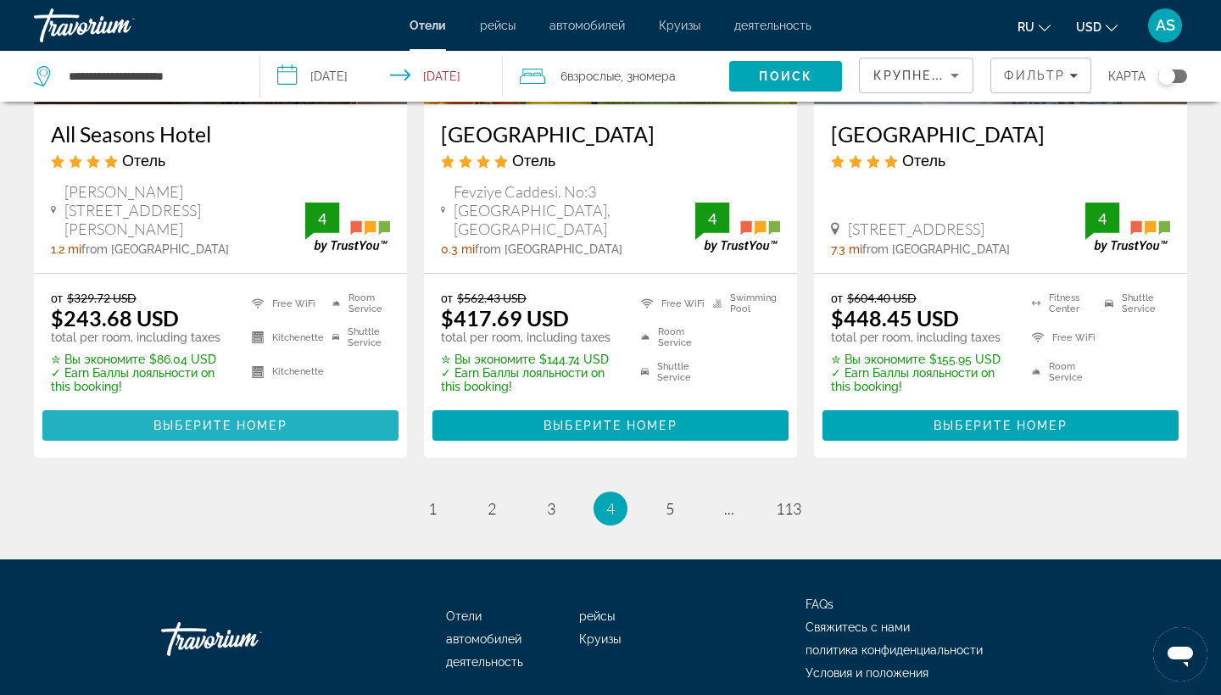
click at [236, 419] on span "Выберите номер" at bounding box center [219, 426] width 133 height 14
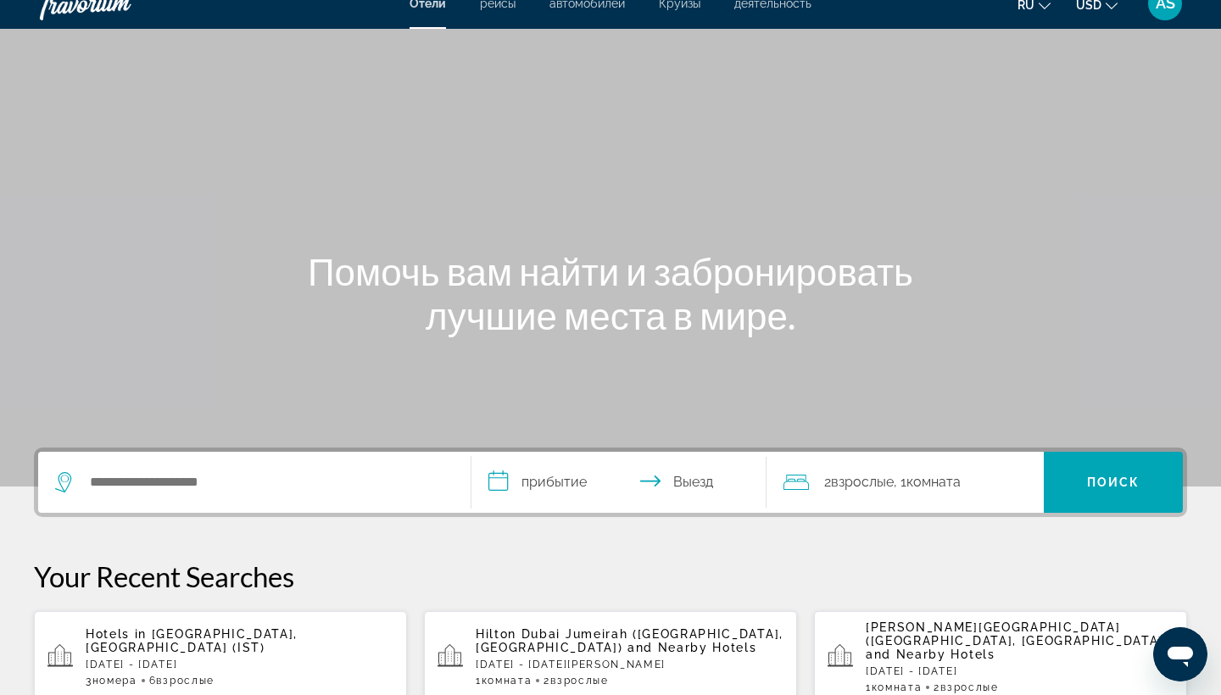
scroll to position [36, 0]
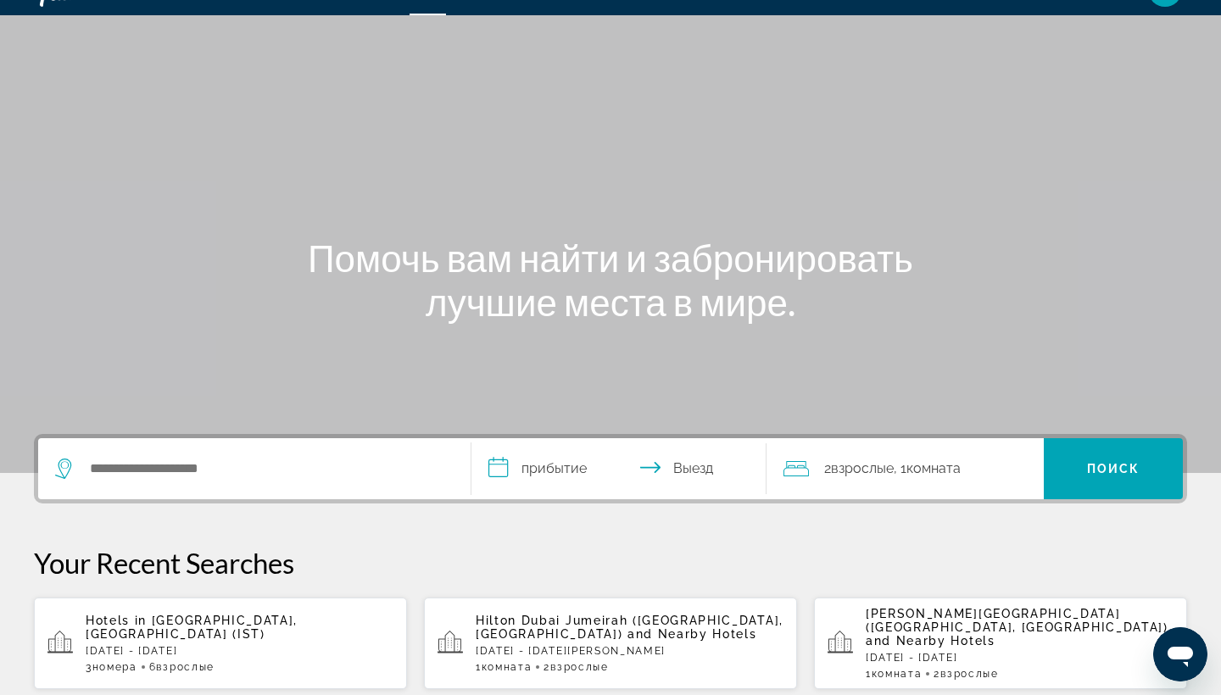
click at [140, 620] on span "Hotels in" at bounding box center [116, 621] width 61 height 14
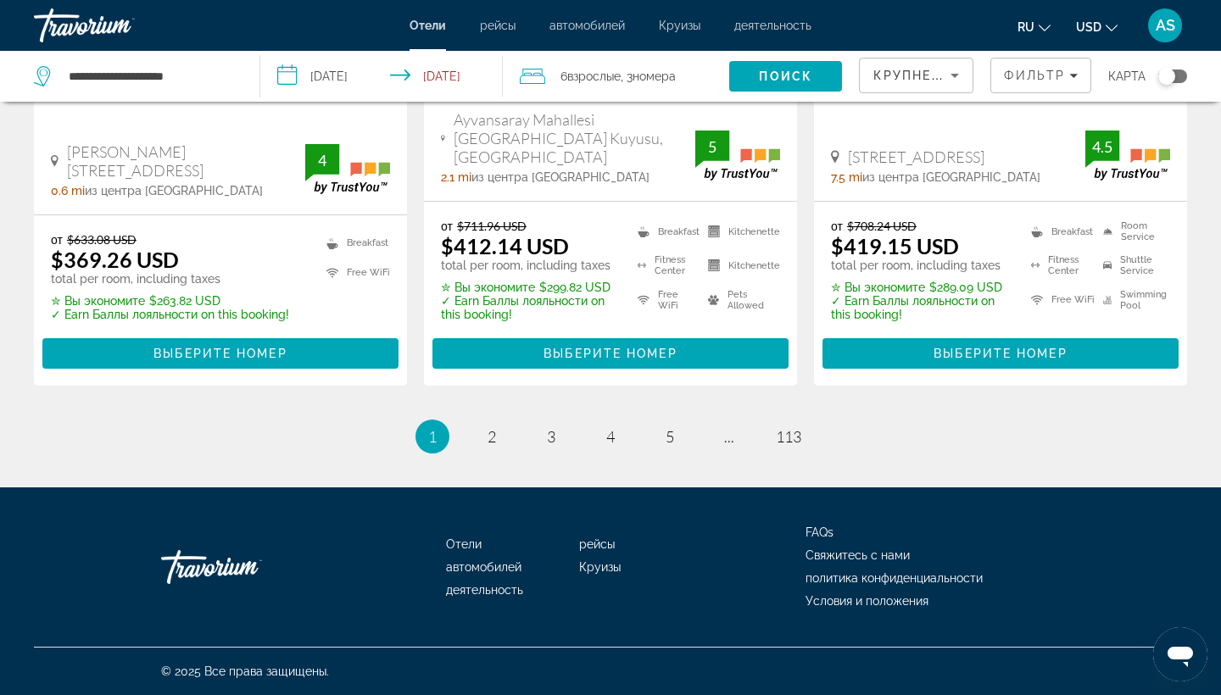
scroll to position [2328, 0]
click at [494, 443] on span "2" at bounding box center [491, 436] width 8 height 19
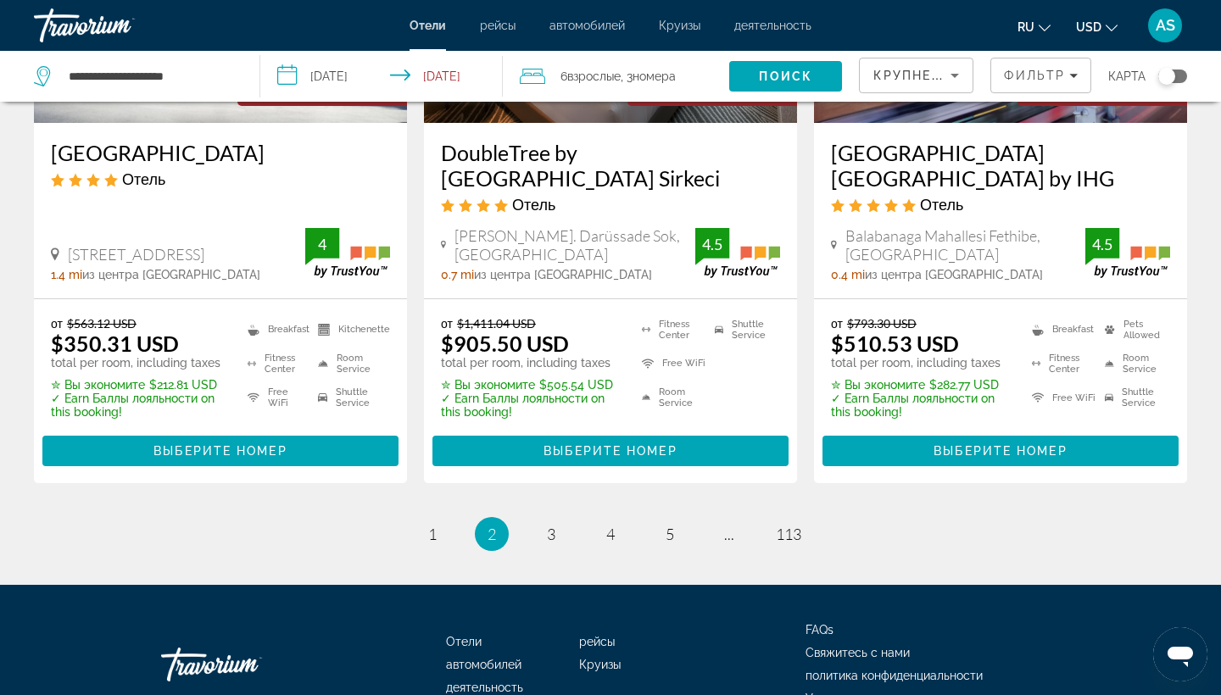
scroll to position [2282, 0]
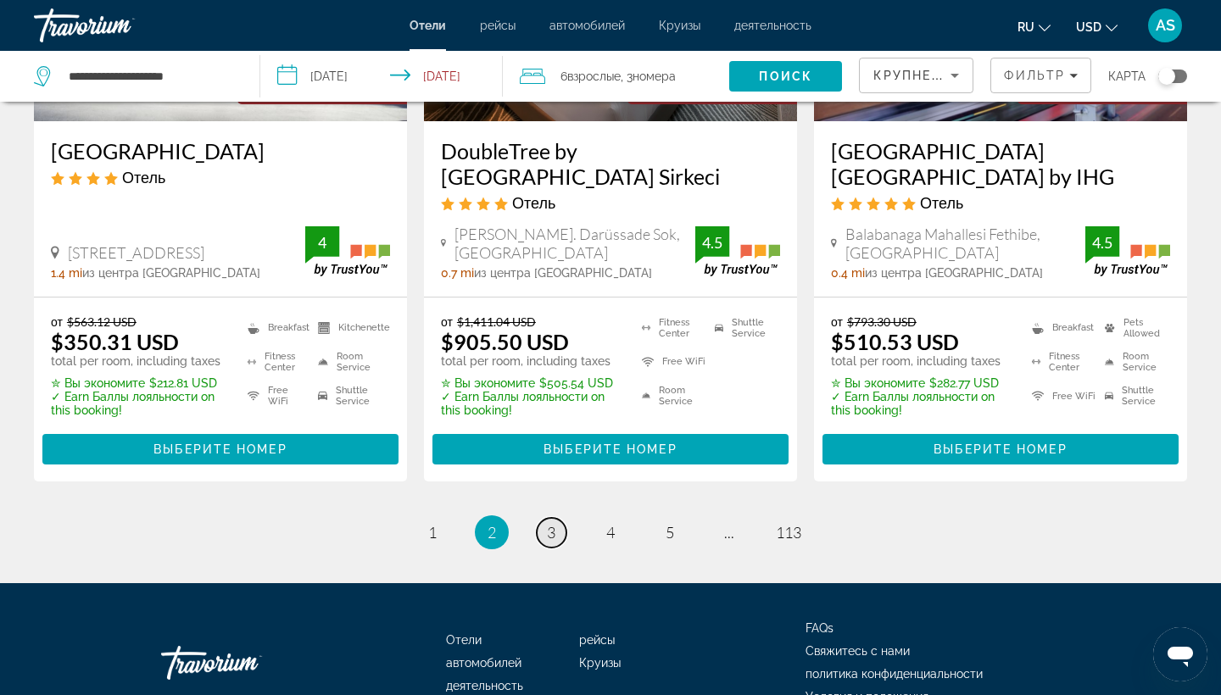
click at [548, 523] on span "3" at bounding box center [551, 532] width 8 height 19
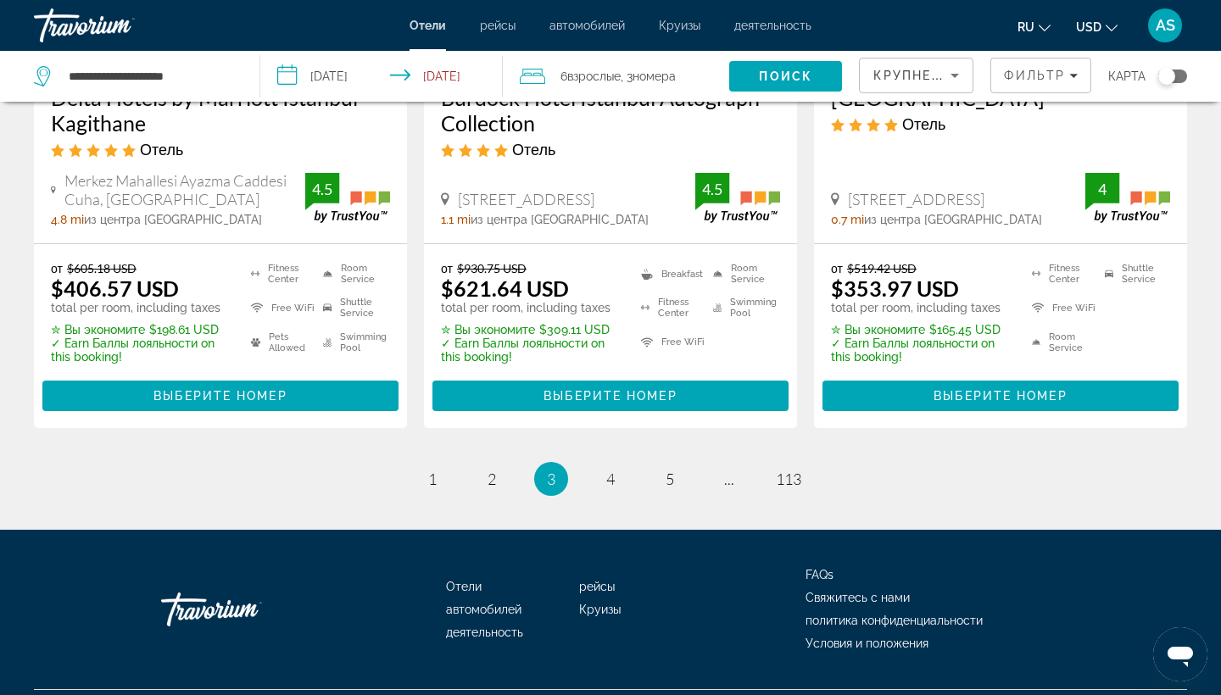
scroll to position [2385, 0]
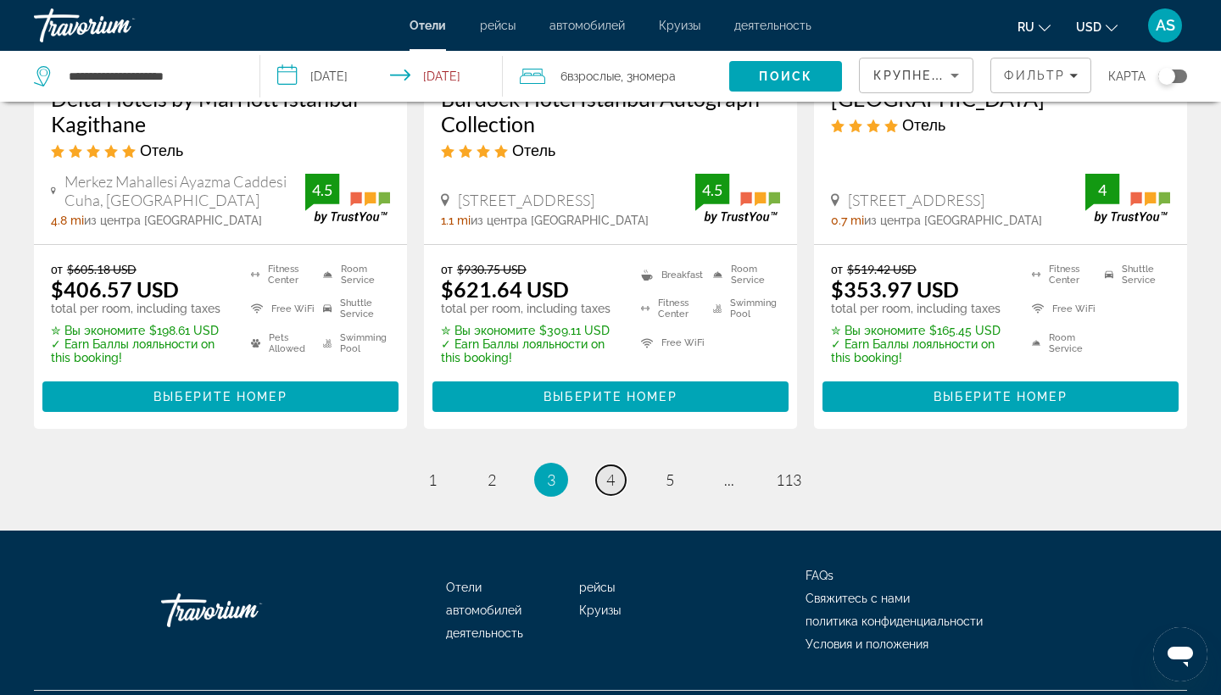
click at [616, 465] on link "page 4" at bounding box center [611, 480] width 30 height 30
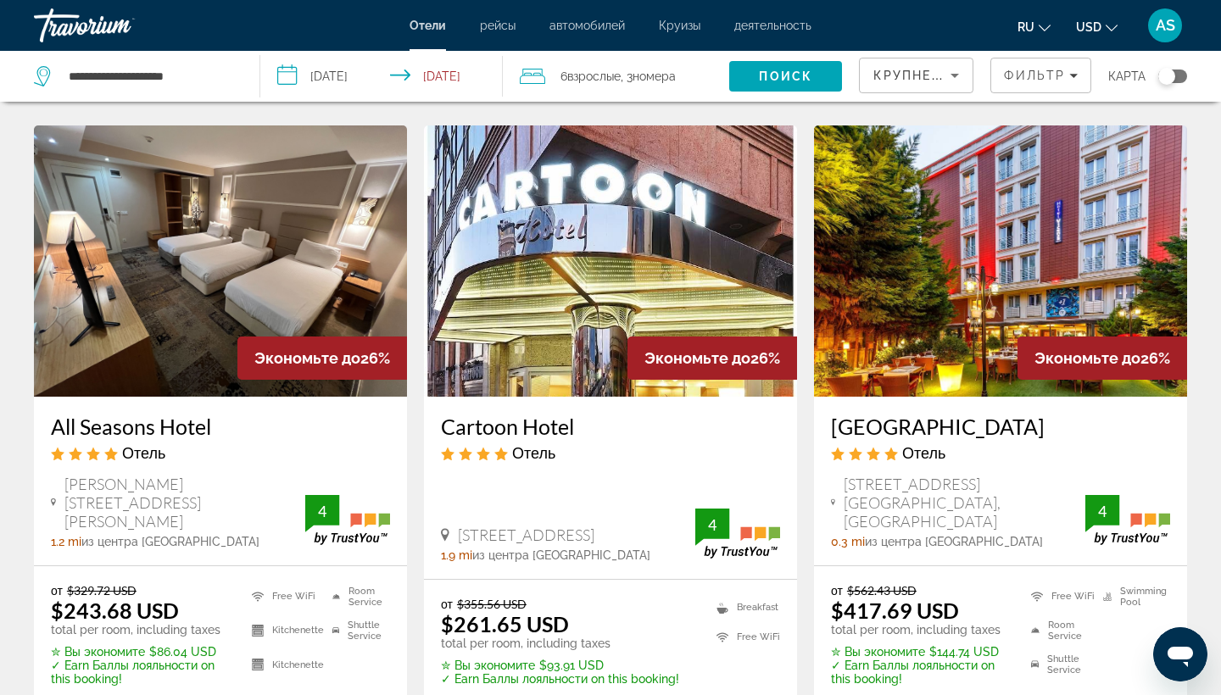
scroll to position [2060, 0]
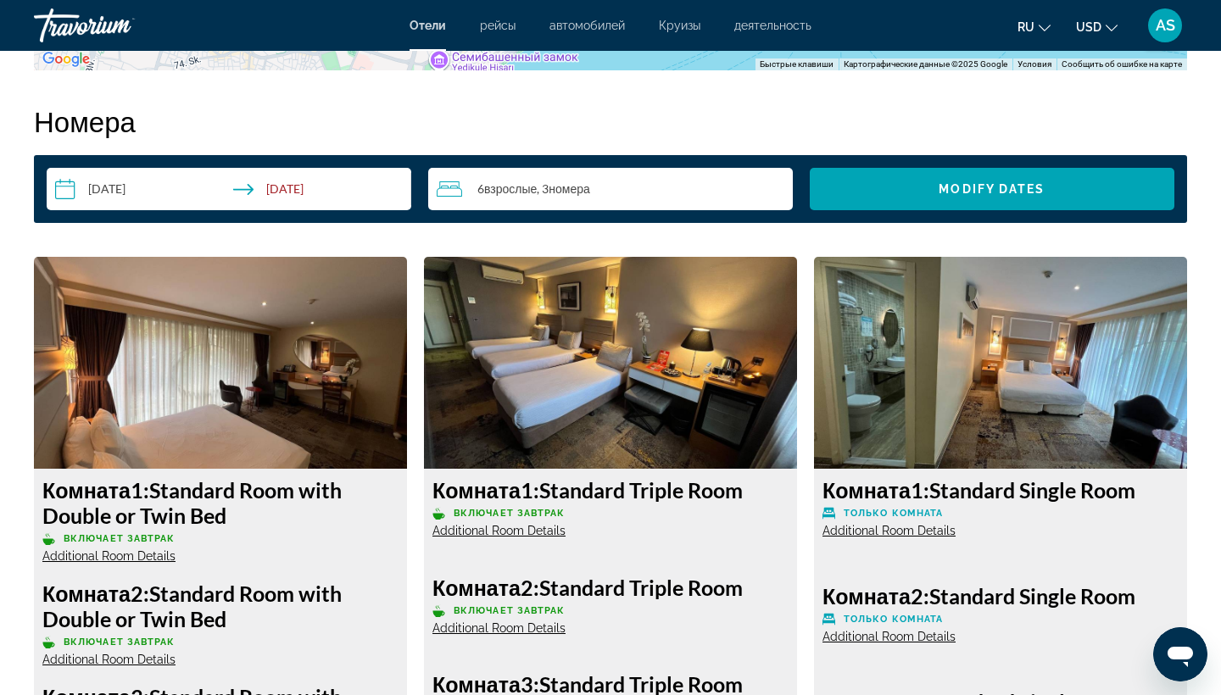
scroll to position [2134, 0]
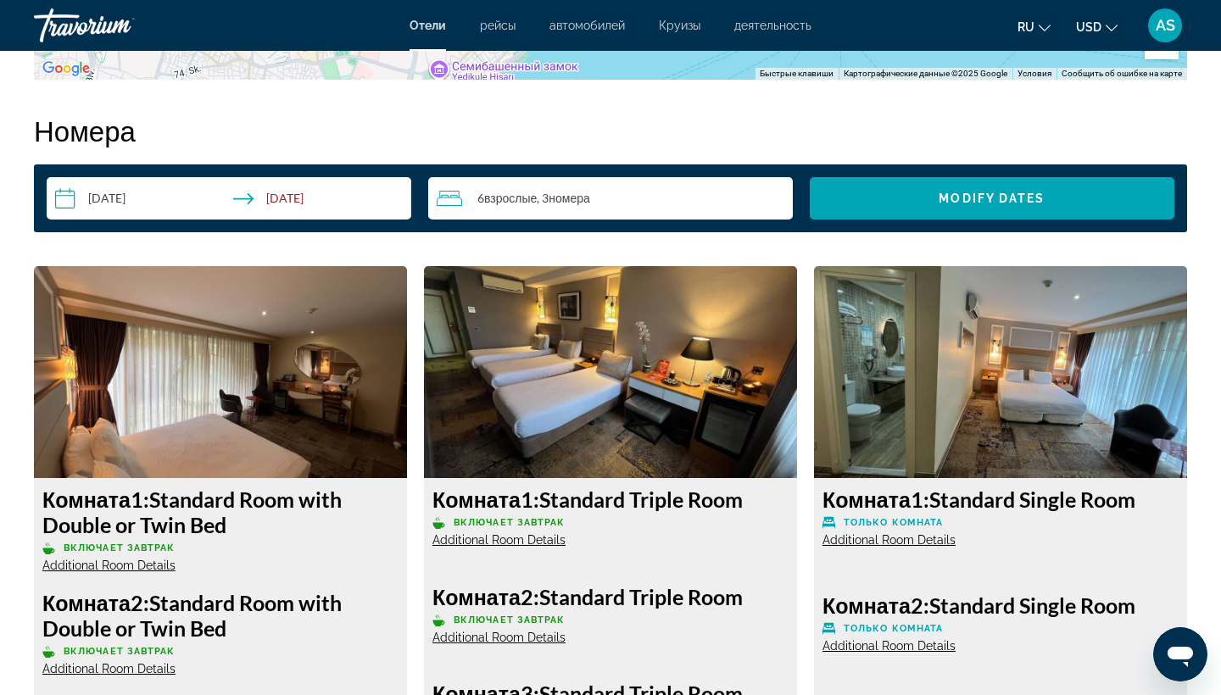
click at [504, 192] on span "Взрослые" at bounding box center [510, 198] width 53 height 14
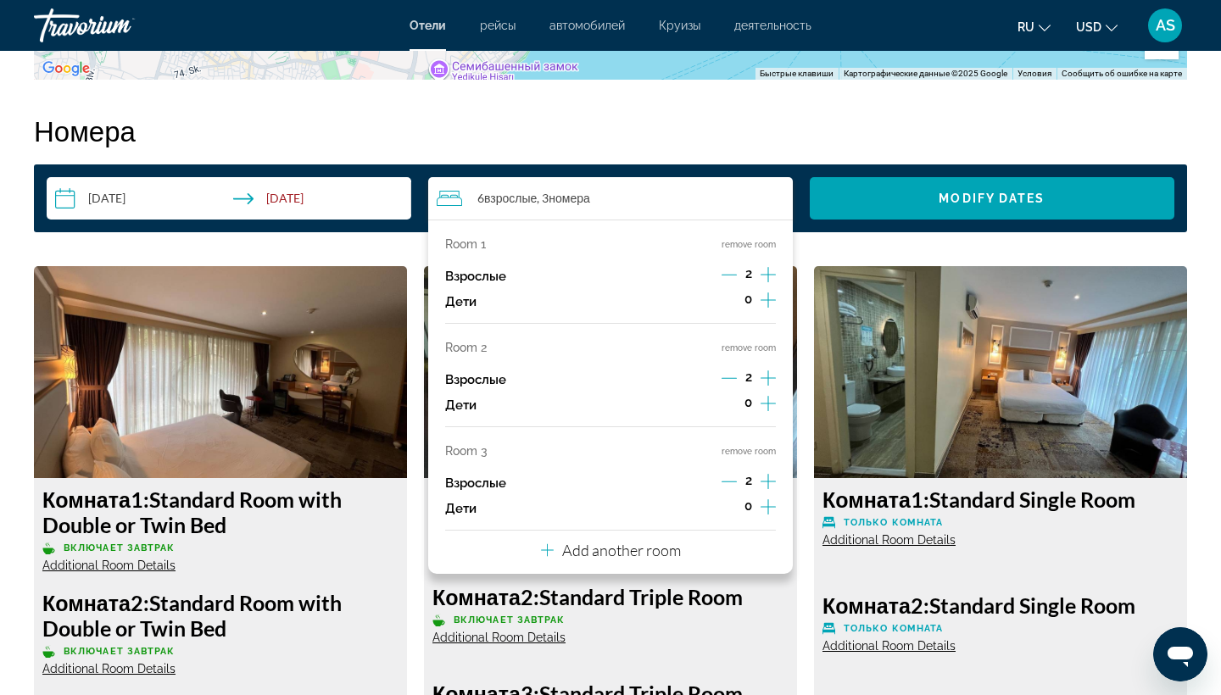
click at [767, 275] on icon "Increment adults" at bounding box center [767, 274] width 15 height 20
click at [728, 379] on icon "Decrement adults" at bounding box center [728, 378] width 15 height 1
click at [738, 242] on button "remove room" at bounding box center [748, 244] width 54 height 11
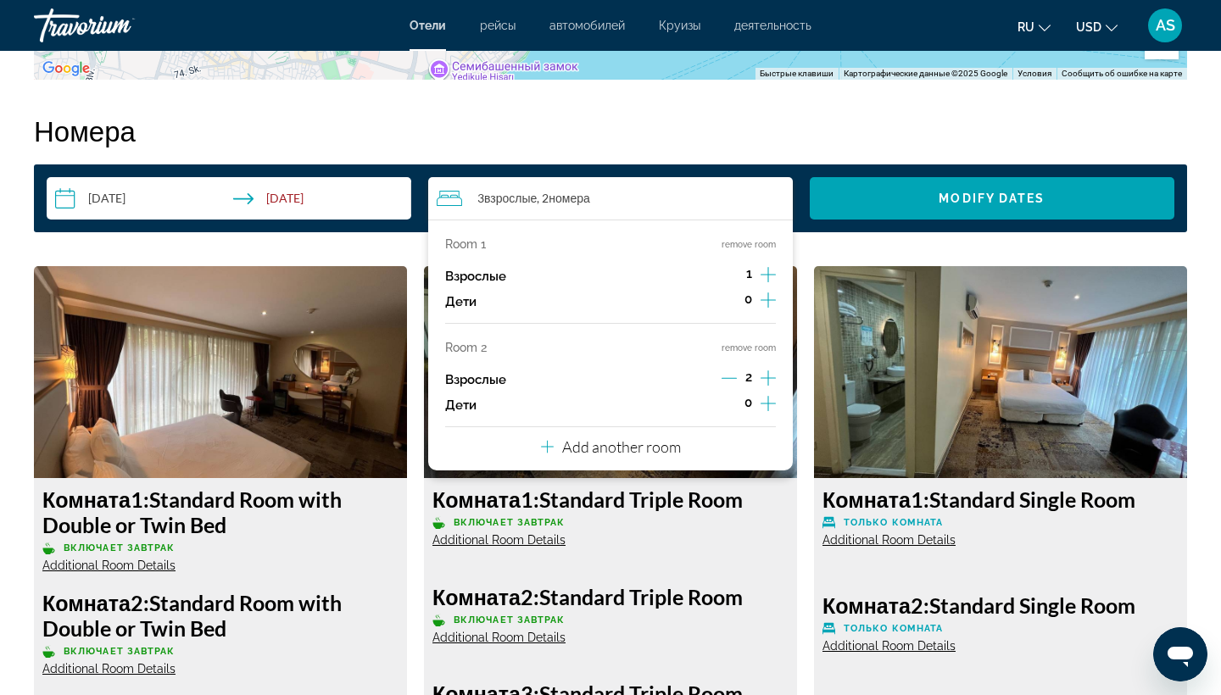
click at [738, 242] on button "remove room" at bounding box center [748, 244] width 54 height 11
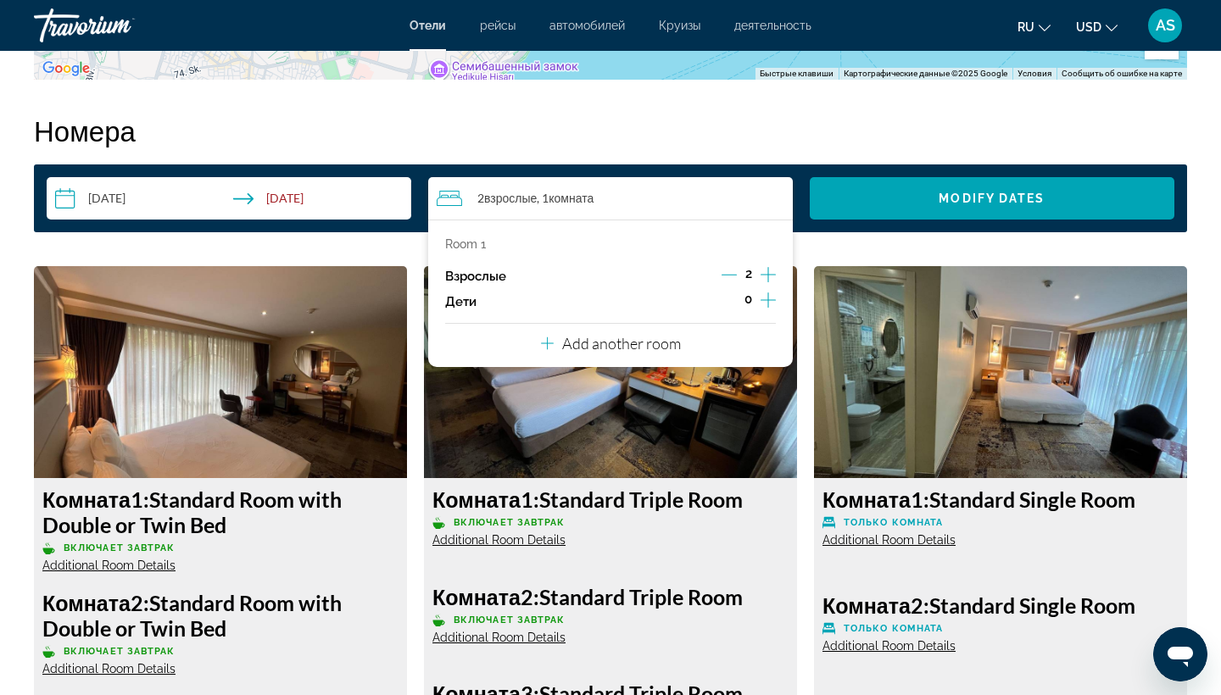
click at [765, 276] on icon "Increment adults" at bounding box center [767, 274] width 15 height 15
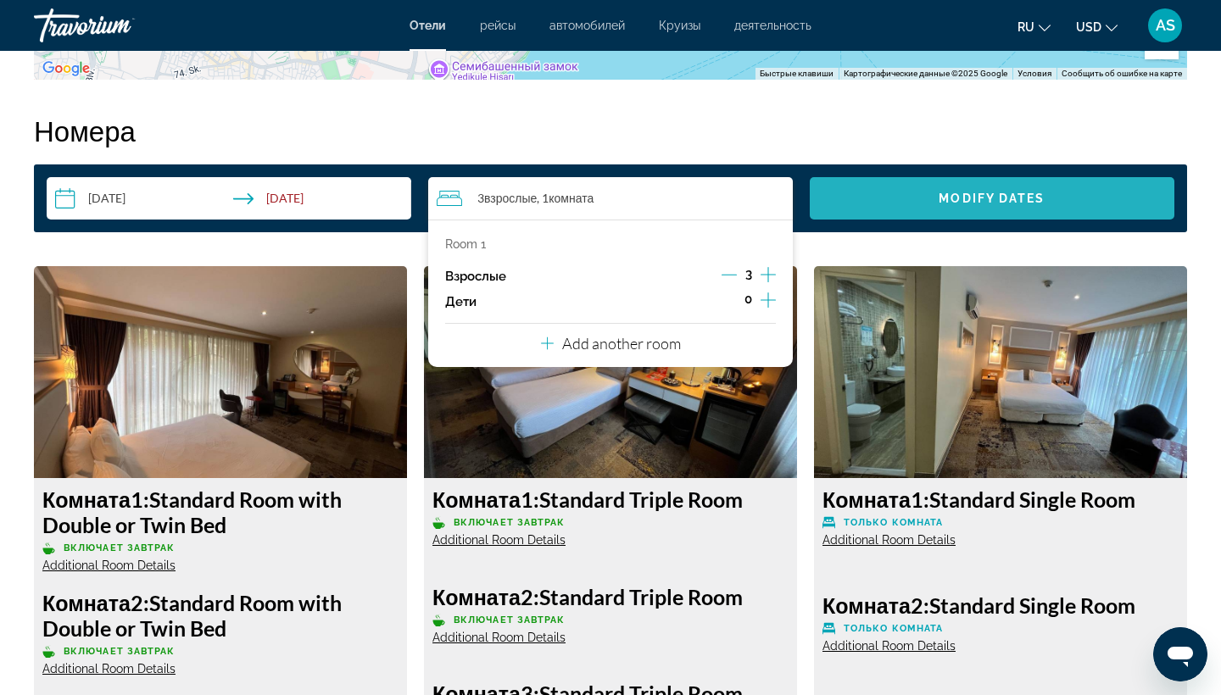
click at [1007, 198] on span "Modify Dates" at bounding box center [991, 199] width 106 height 14
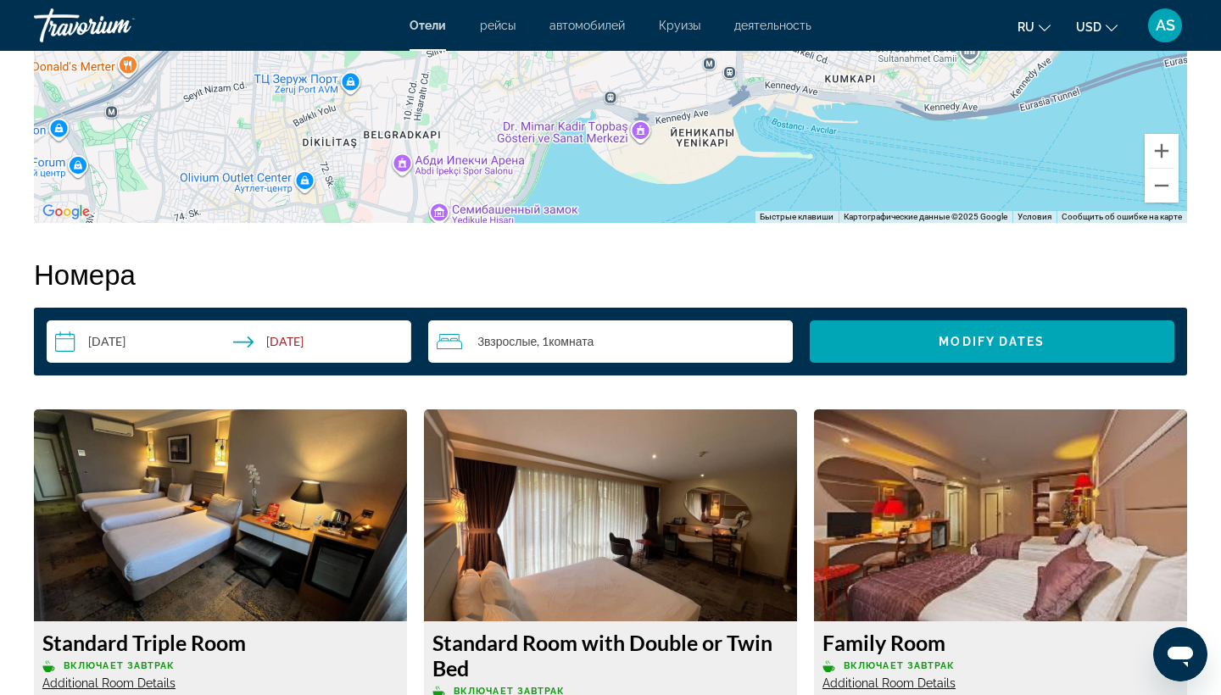
scroll to position [1984, 0]
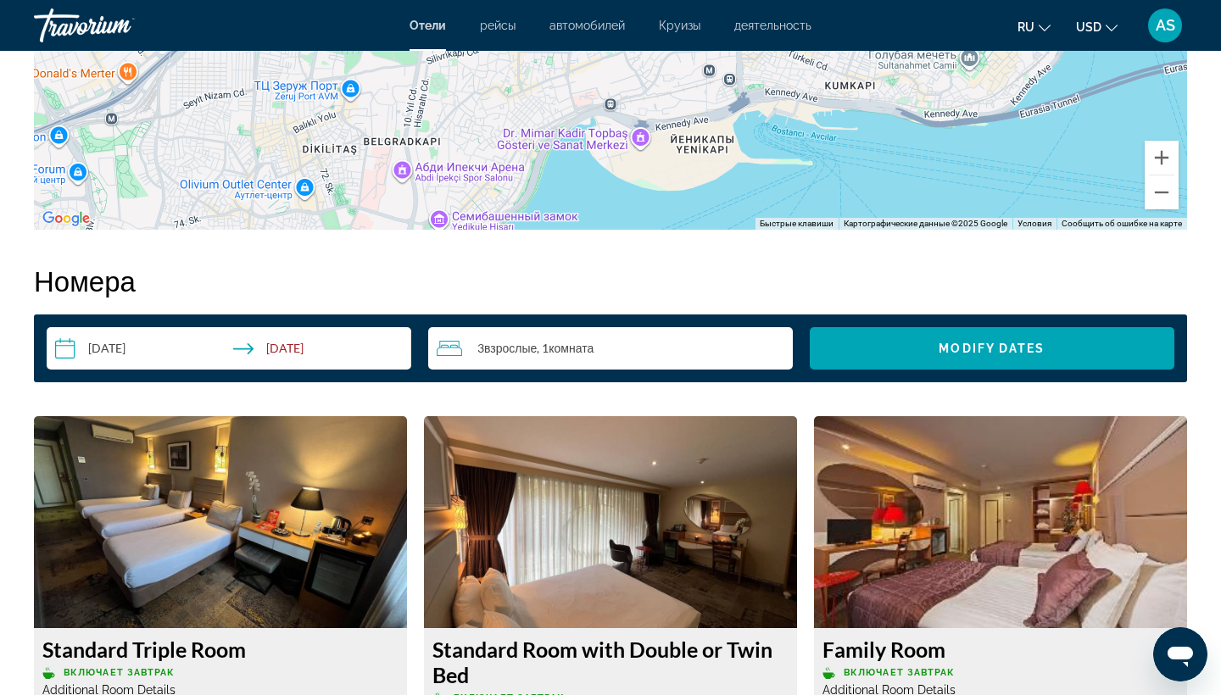
click at [451, 351] on icon "Travelers: 3 adults, 0 children" at bounding box center [449, 348] width 25 height 20
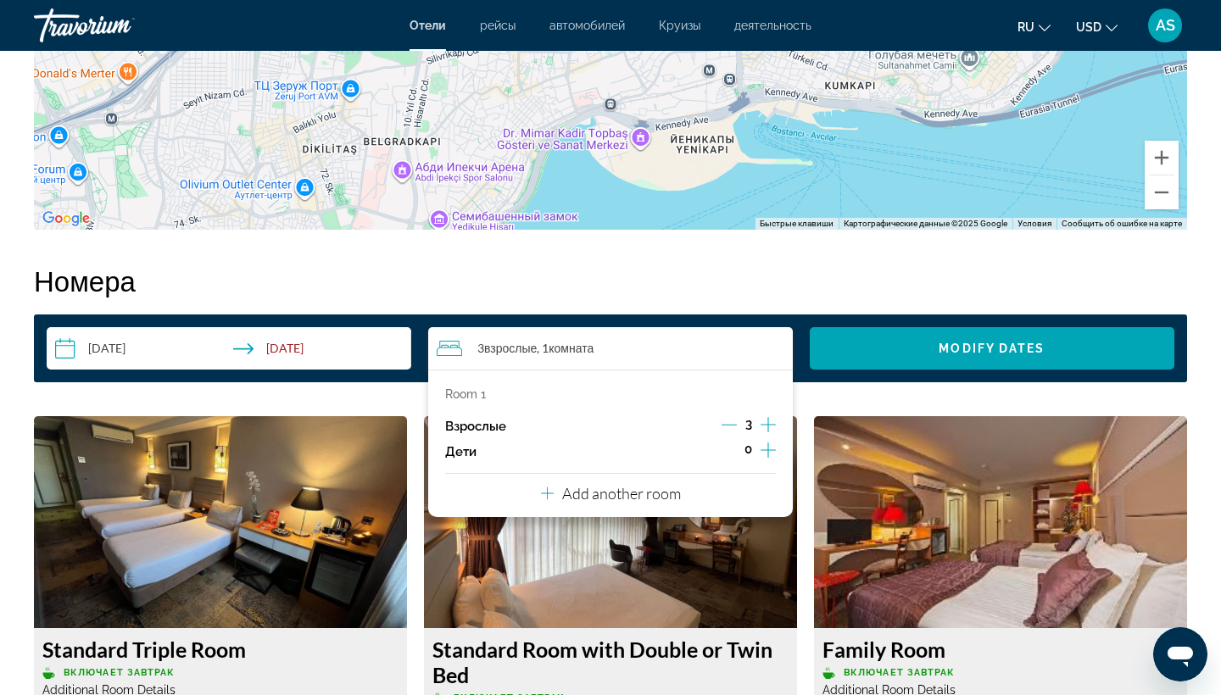
click at [732, 426] on icon "Decrement adults" at bounding box center [728, 425] width 15 height 1
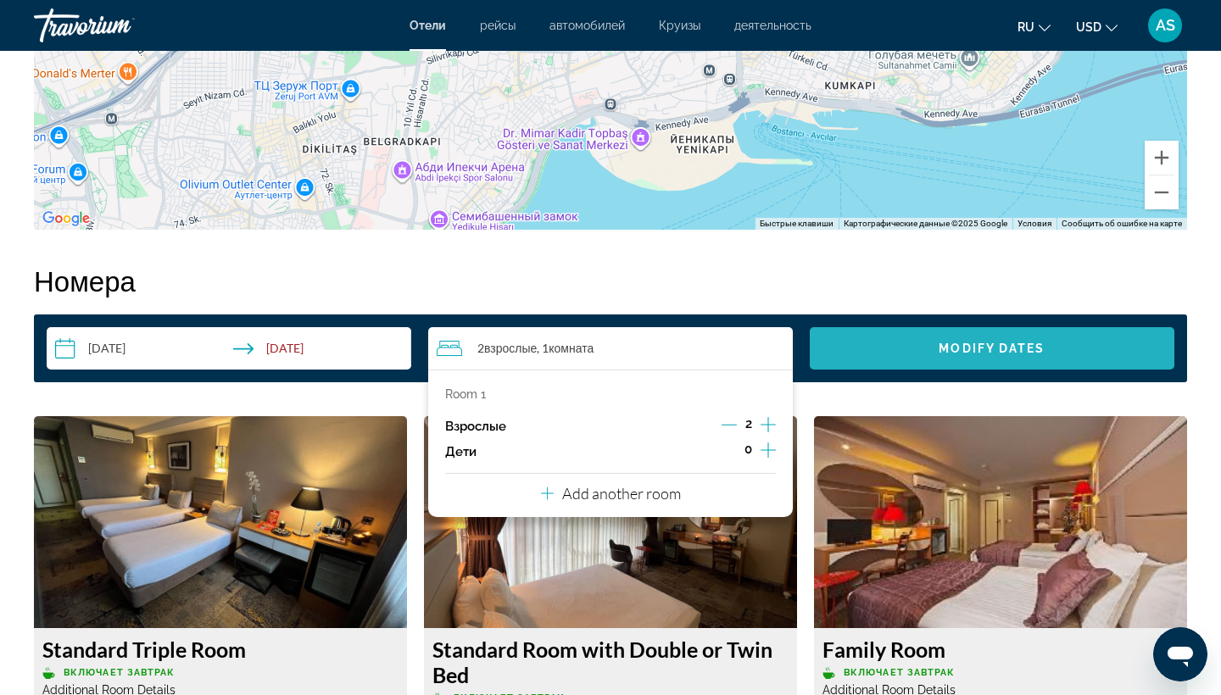
click at [1010, 342] on span "Modify Dates" at bounding box center [991, 349] width 106 height 14
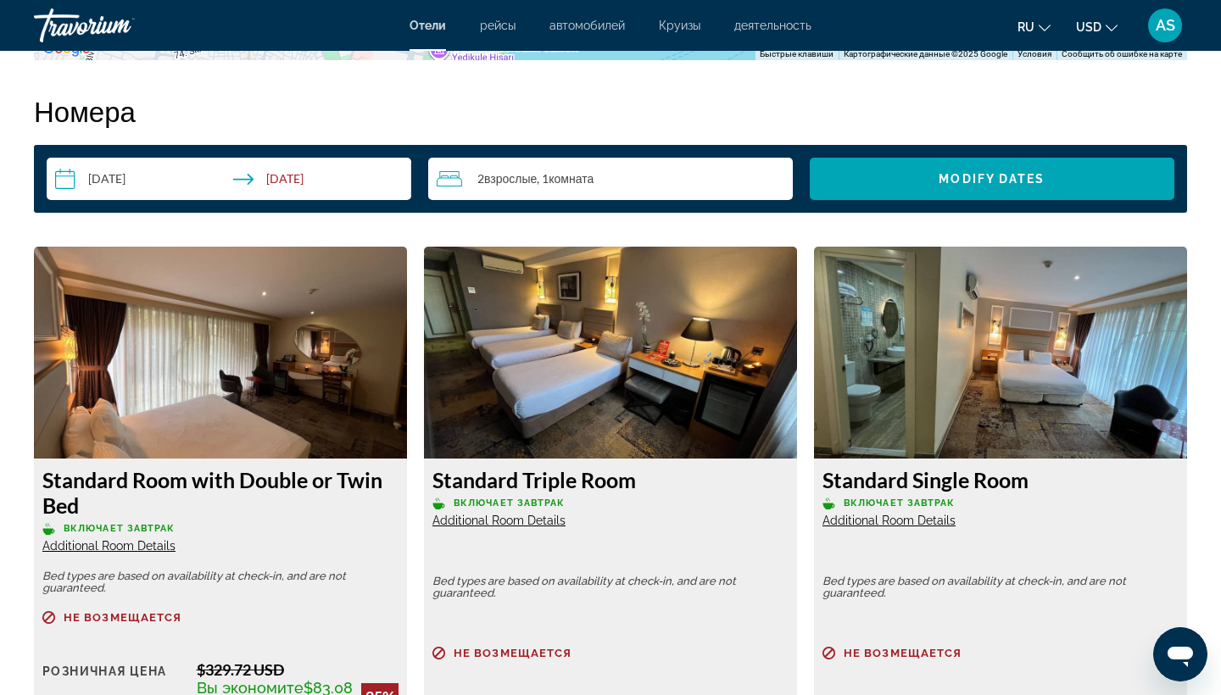
scroll to position [2149, 0]
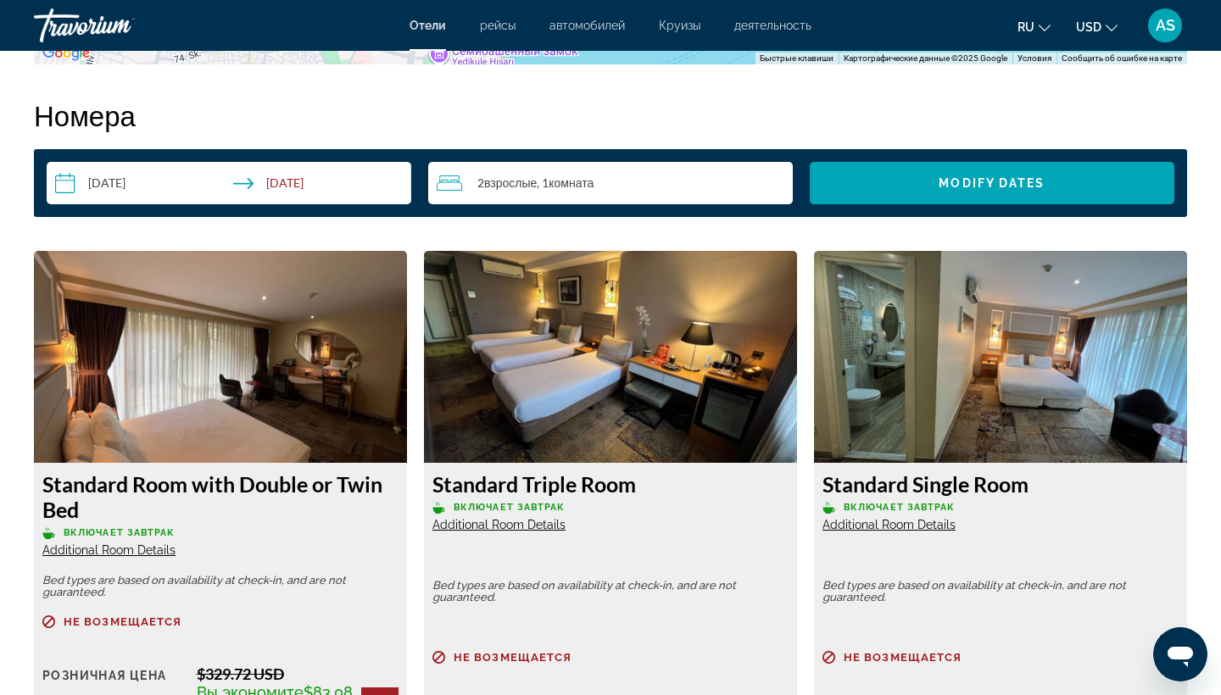
click at [450, 182] on icon "Travelers: 2 adults, 0 children" at bounding box center [449, 182] width 25 height 15
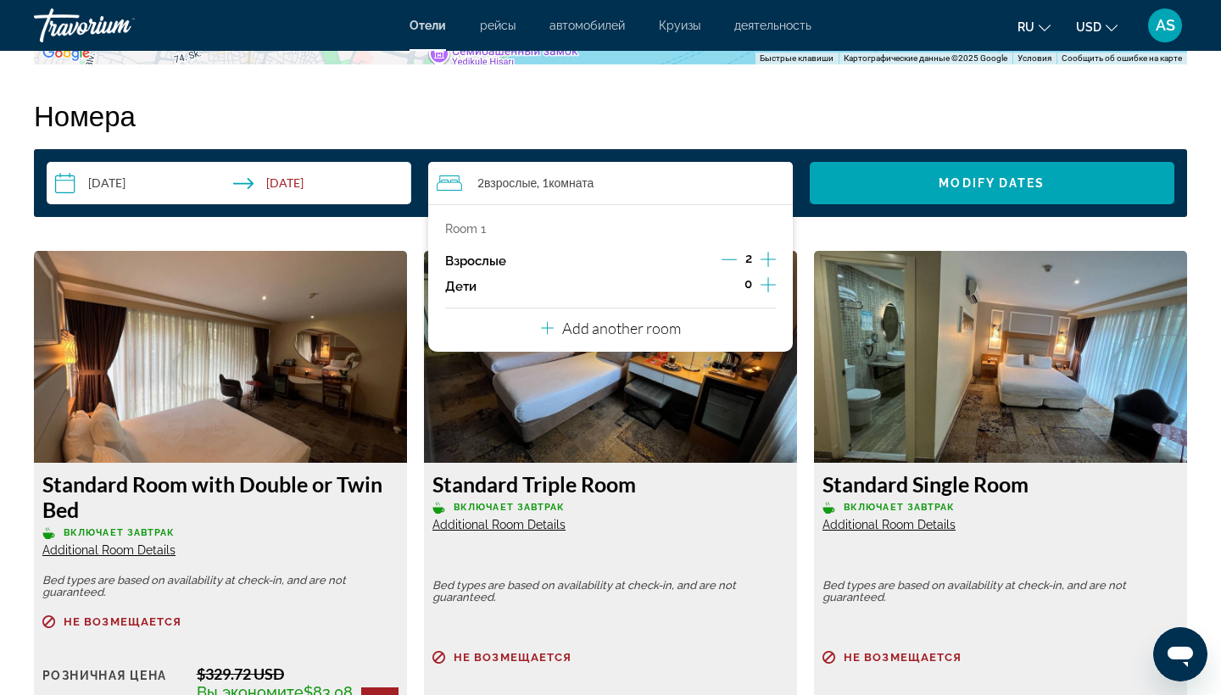
click at [623, 337] on p "Add another room" at bounding box center [621, 328] width 119 height 19
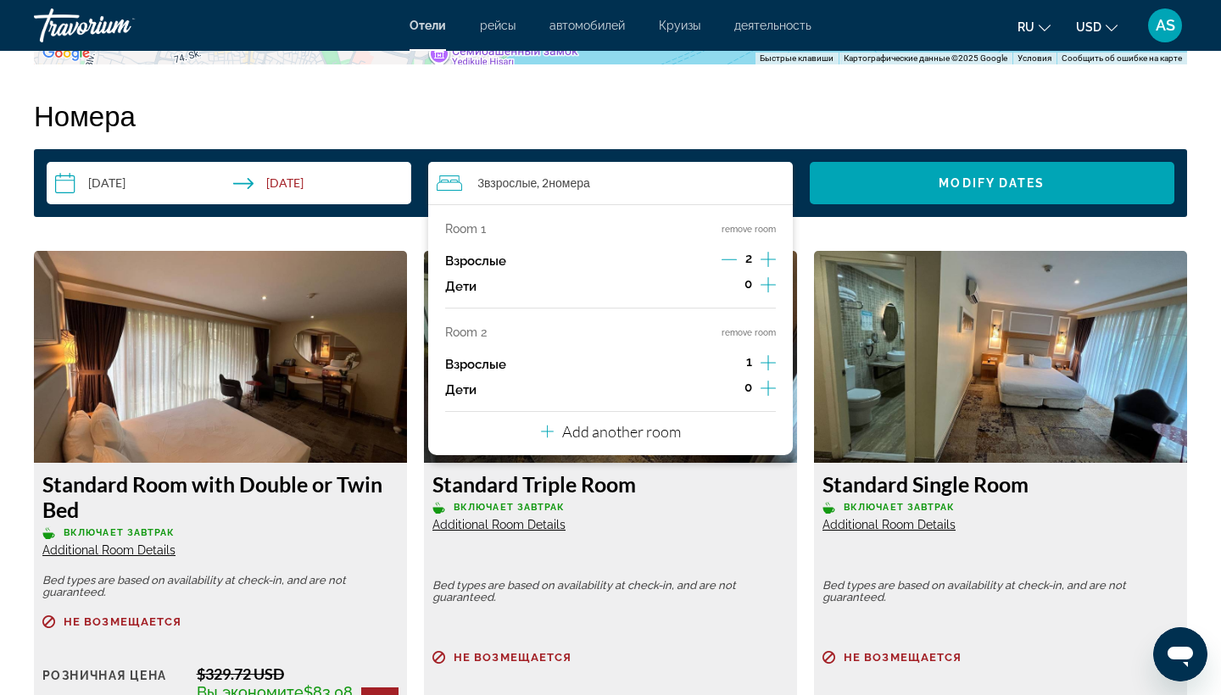
click at [769, 368] on icon "Increment adults" at bounding box center [767, 363] width 15 height 20
click at [628, 441] on p "Add another room" at bounding box center [621, 431] width 119 height 19
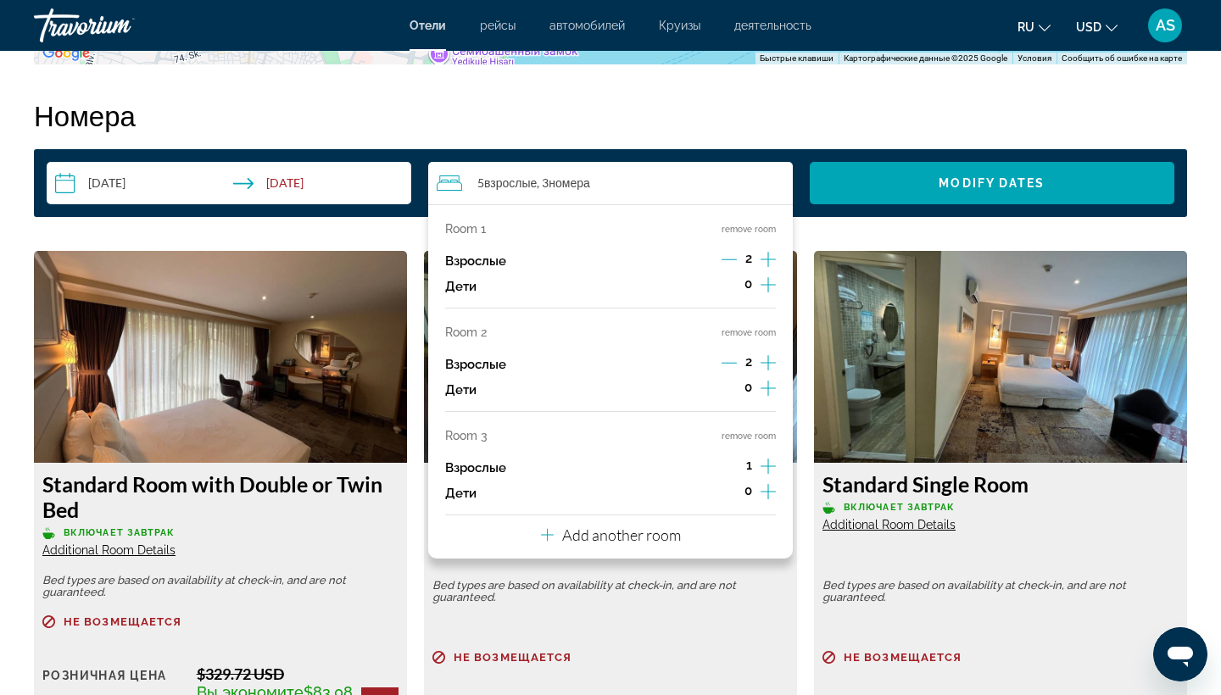
click at [768, 474] on icon "Increment adults" at bounding box center [767, 466] width 15 height 15
click at [660, 545] on div "Add another room" at bounding box center [611, 535] width 140 height 20
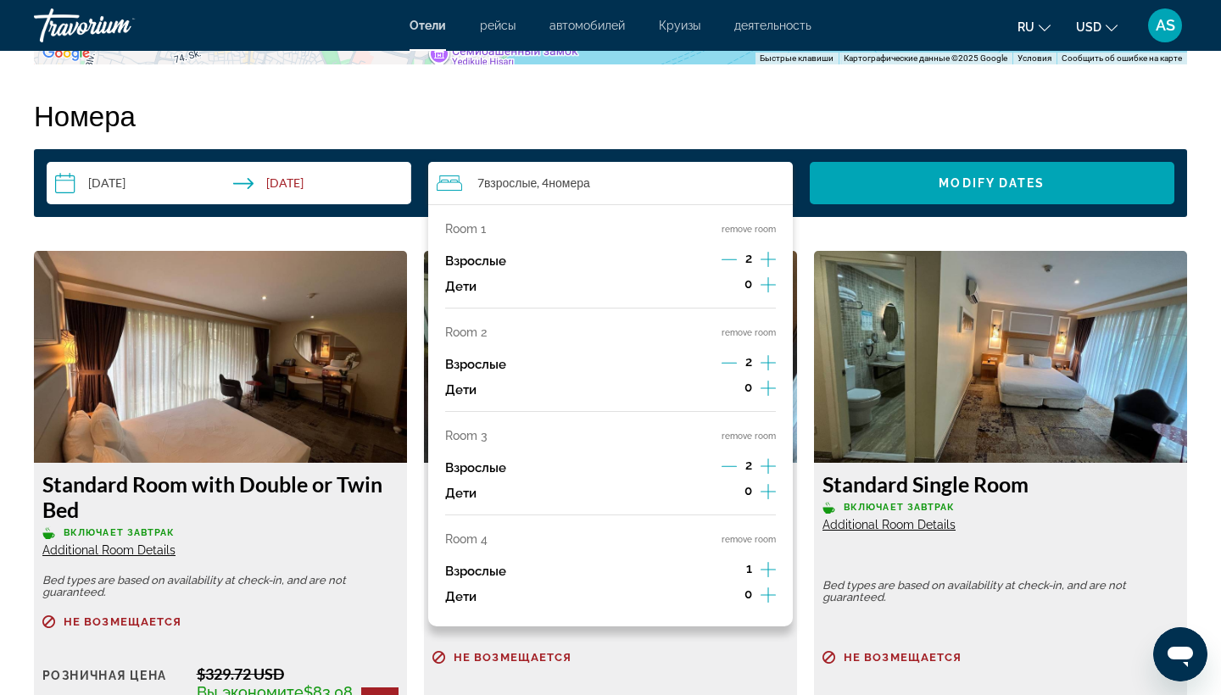
click at [770, 577] on icon "Increment adults" at bounding box center [767, 569] width 15 height 15
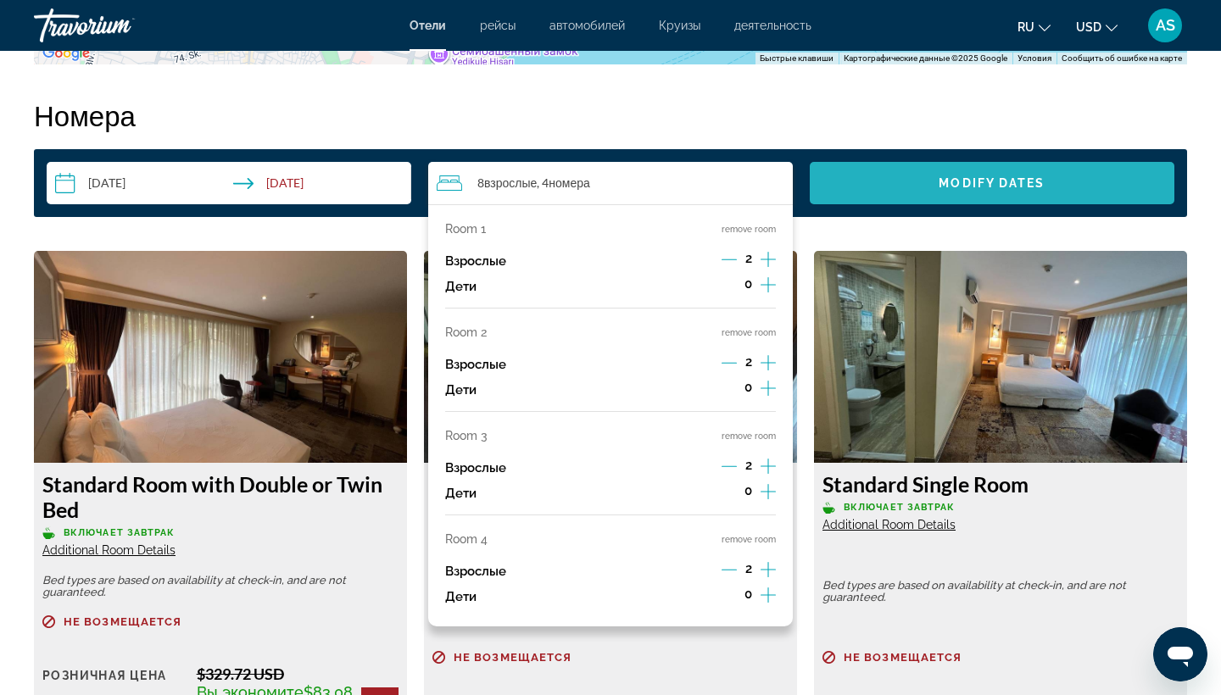
click at [984, 181] on span "Modify Dates" at bounding box center [991, 183] width 106 height 14
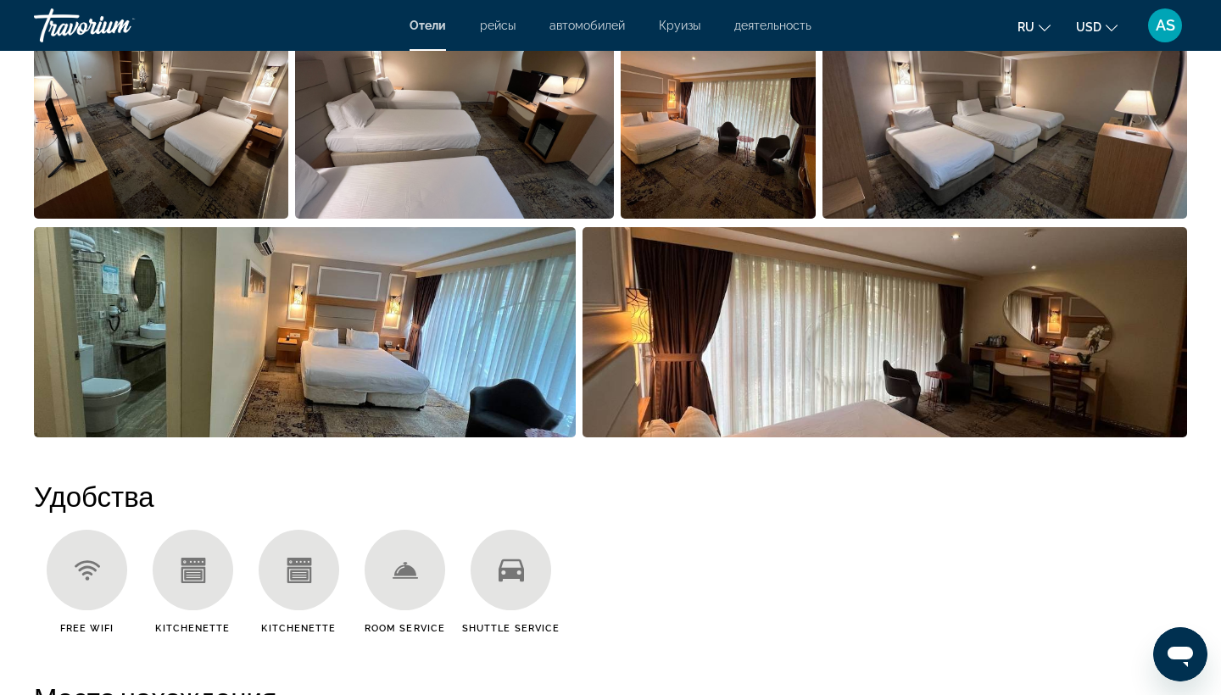
scroll to position [1410, 0]
